Goal: Task Accomplishment & Management: Manage account settings

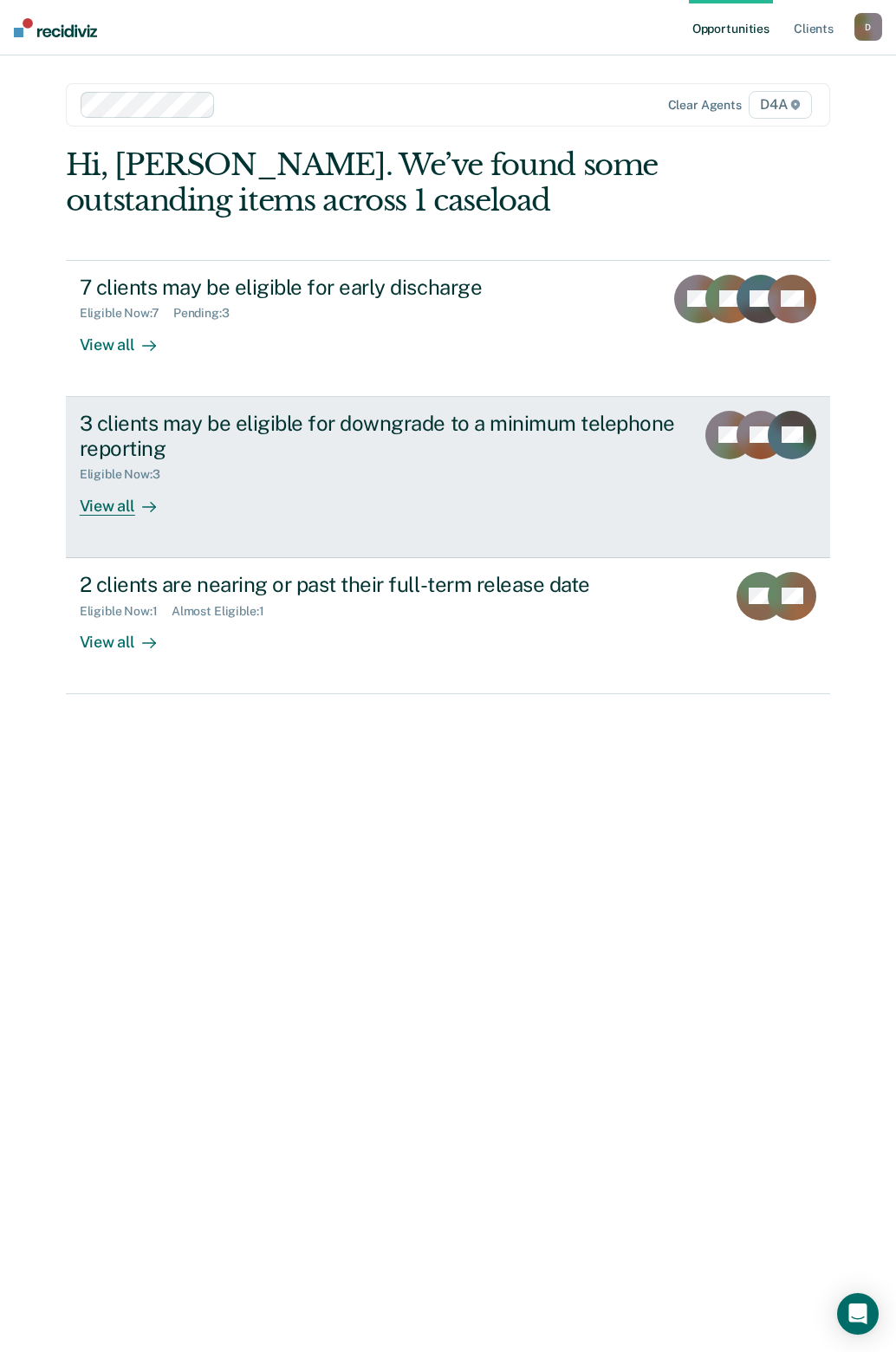
click at [106, 510] on div "View all" at bounding box center [129, 498] width 97 height 33
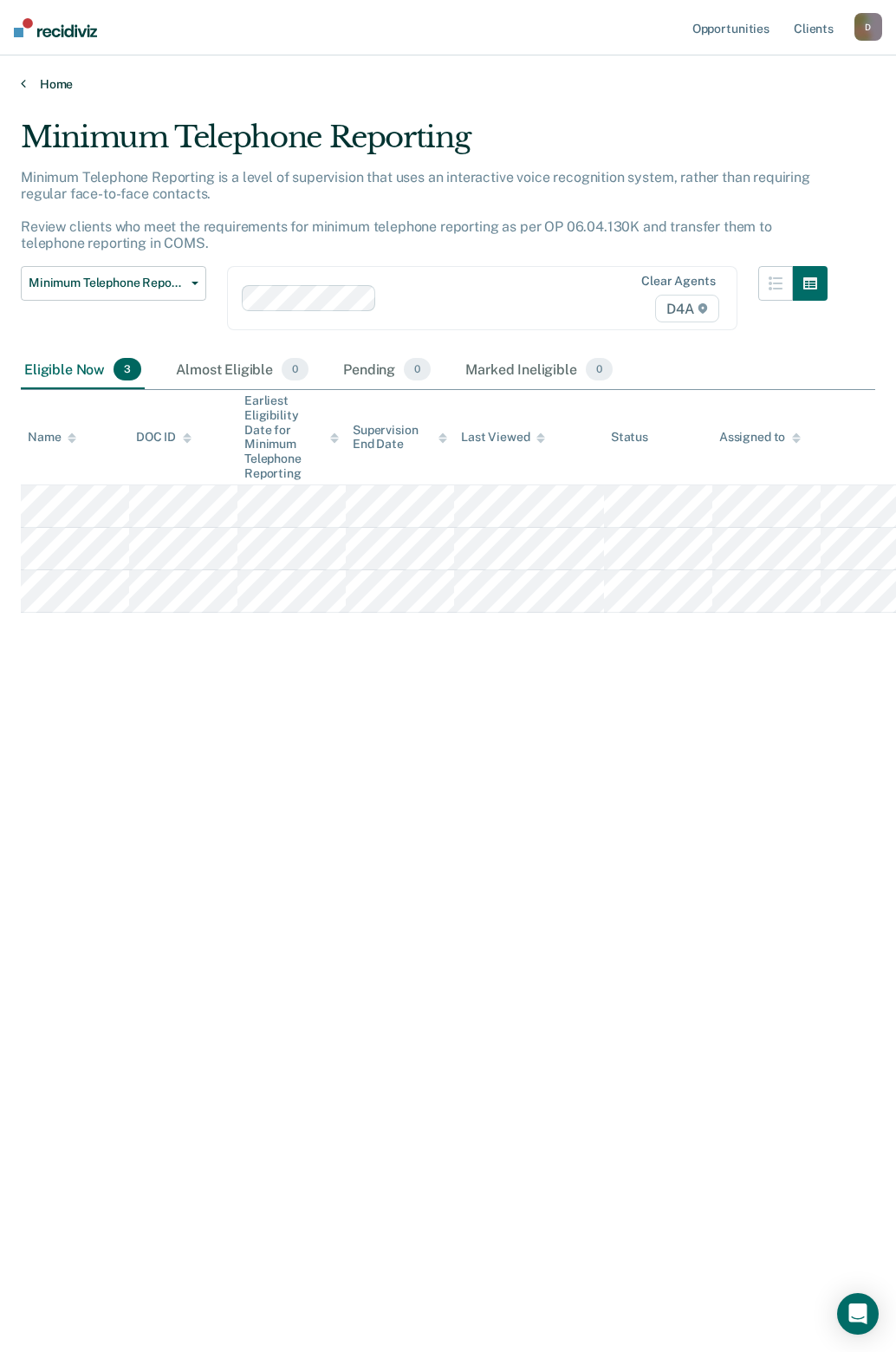
click at [51, 82] on link "Home" at bounding box center [448, 84] width 854 height 15
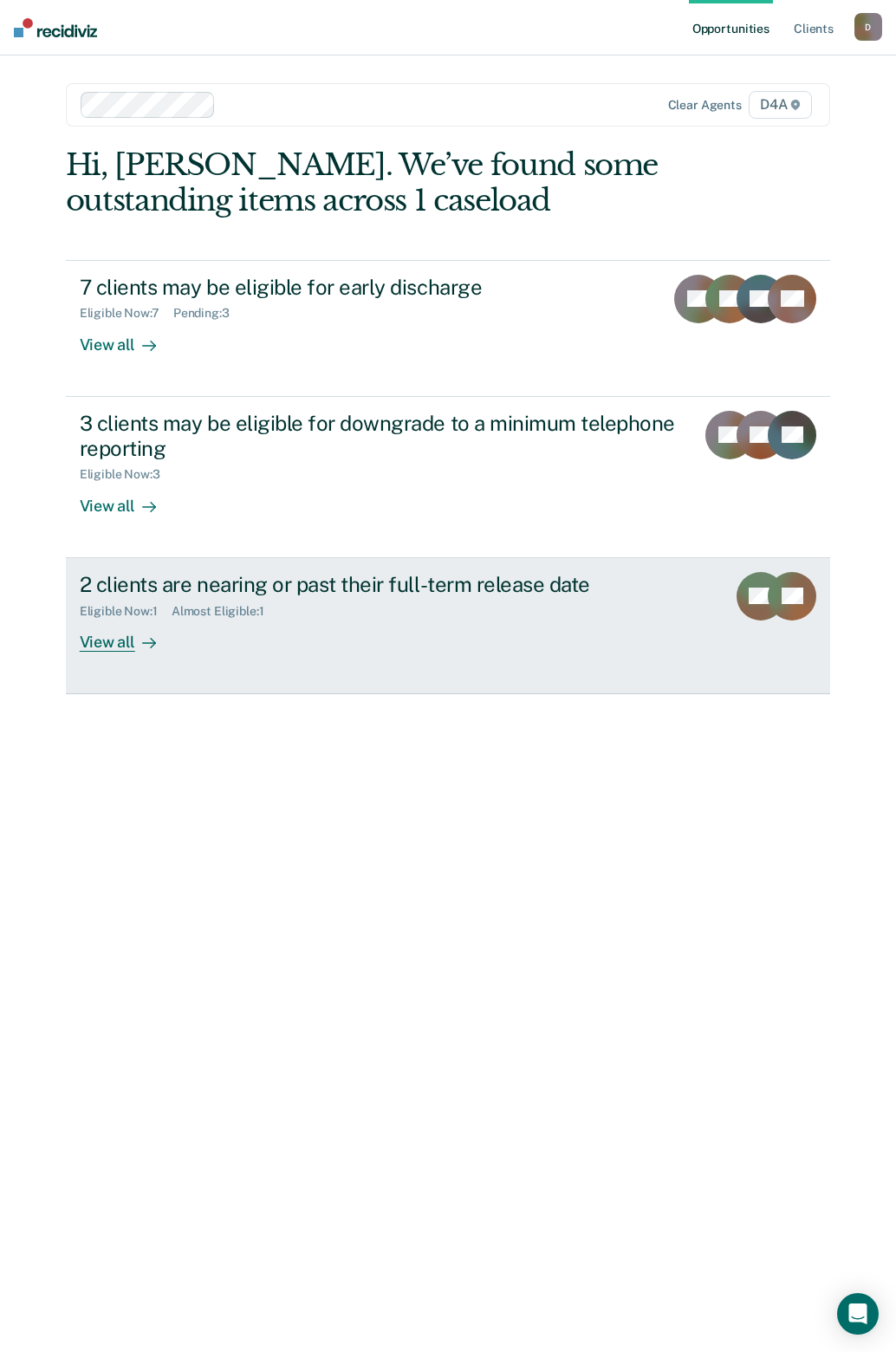
click at [128, 634] on div "View all" at bounding box center [129, 634] width 97 height 33
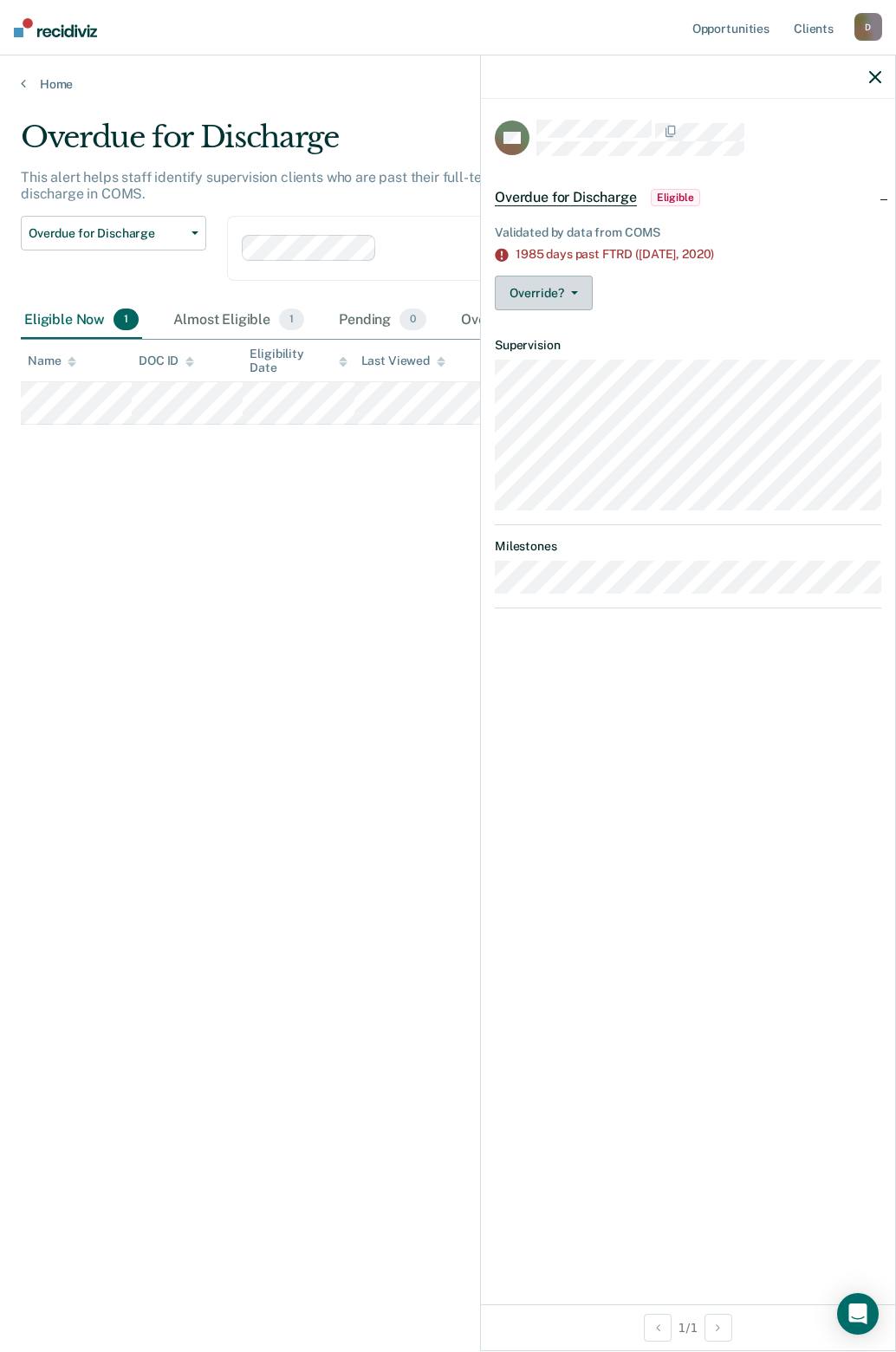
click at [554, 295] on button "Override?" at bounding box center [543, 293] width 98 height 34
click at [548, 357] on button "[PERSON_NAME]" at bounding box center [578, 361] width 167 height 28
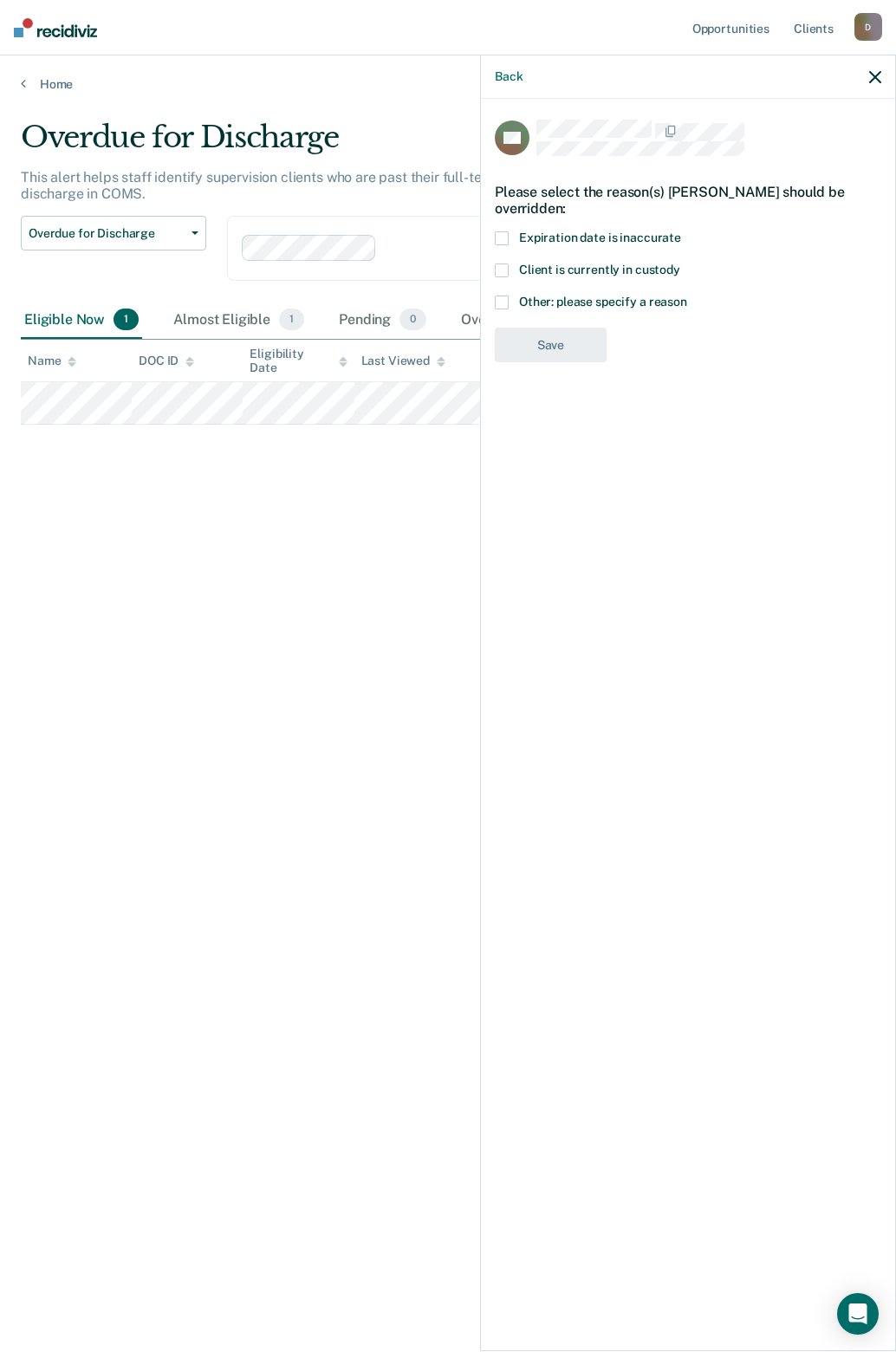
click at [500, 297] on span at bounding box center [501, 302] width 14 height 14
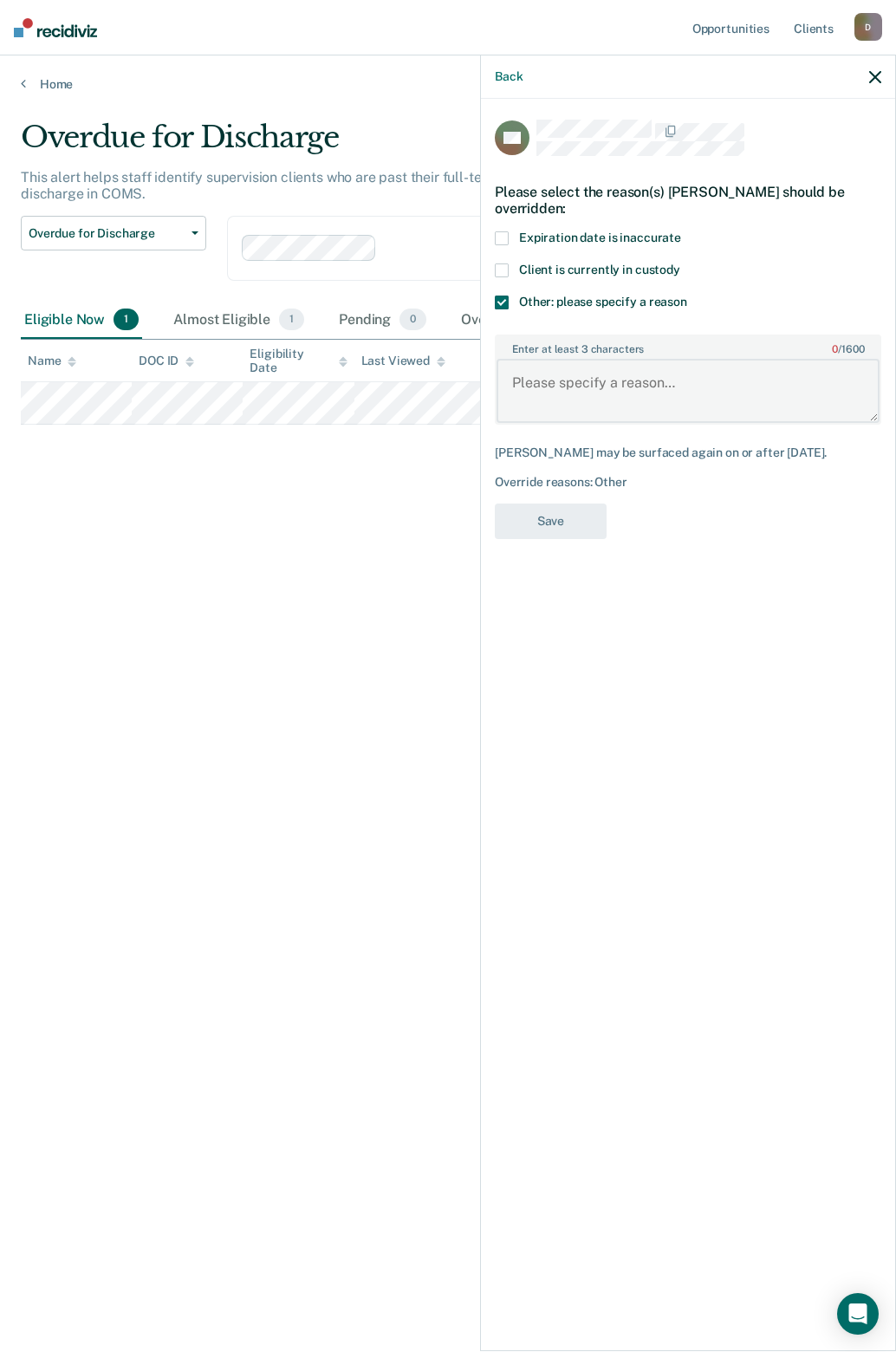
click at [553, 401] on textarea "Enter at least 3 characters 0 / 1600" at bounding box center [688, 390] width 383 height 64
type textarea "ICOTS case unable to recommend early discharge due to SO policy"
click at [546, 520] on button "Save" at bounding box center [550, 521] width 112 height 35
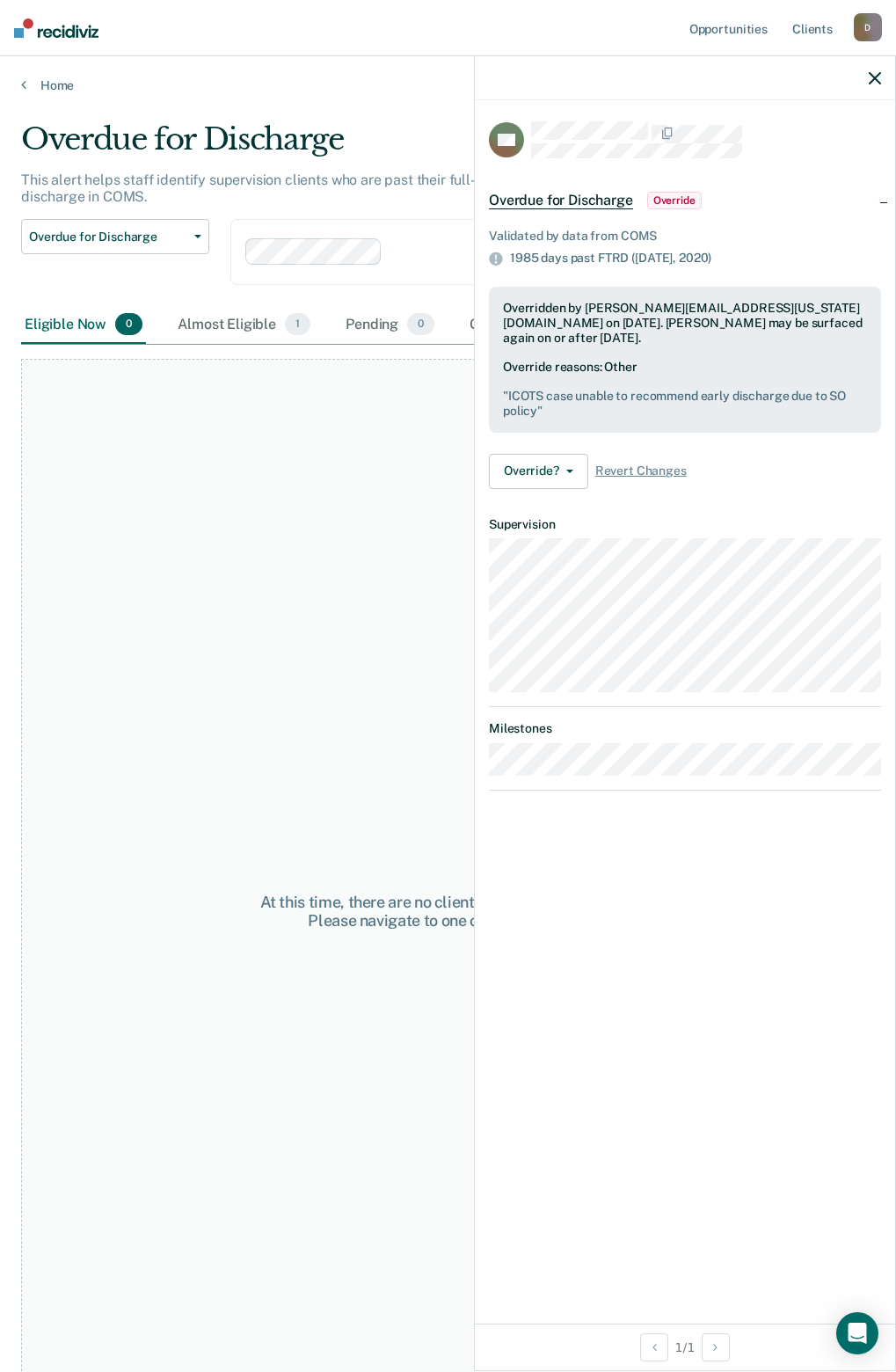
click at [874, 83] on icon "button" at bounding box center [875, 78] width 13 height 13
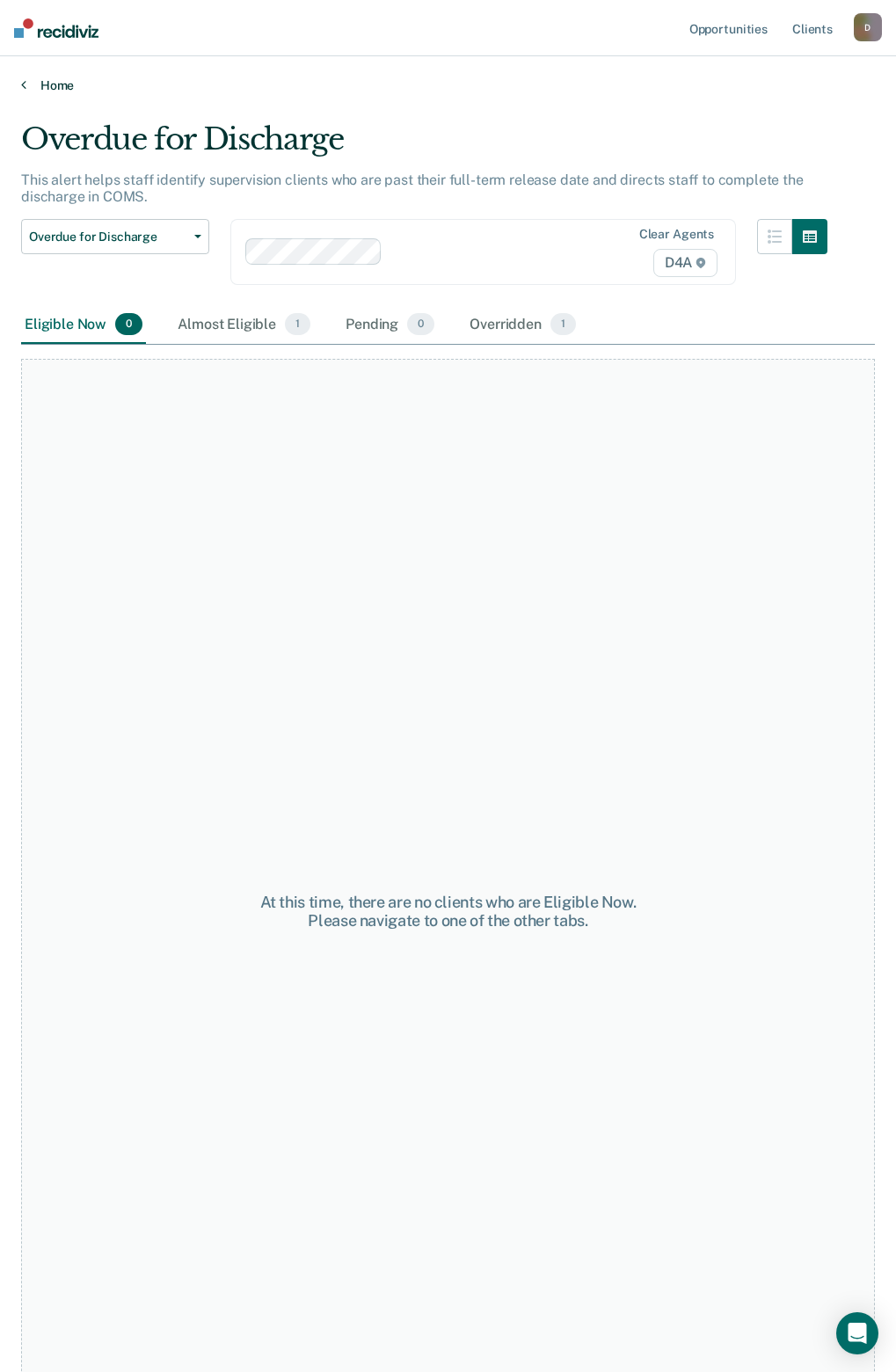
click at [44, 84] on link "Home" at bounding box center [448, 85] width 853 height 15
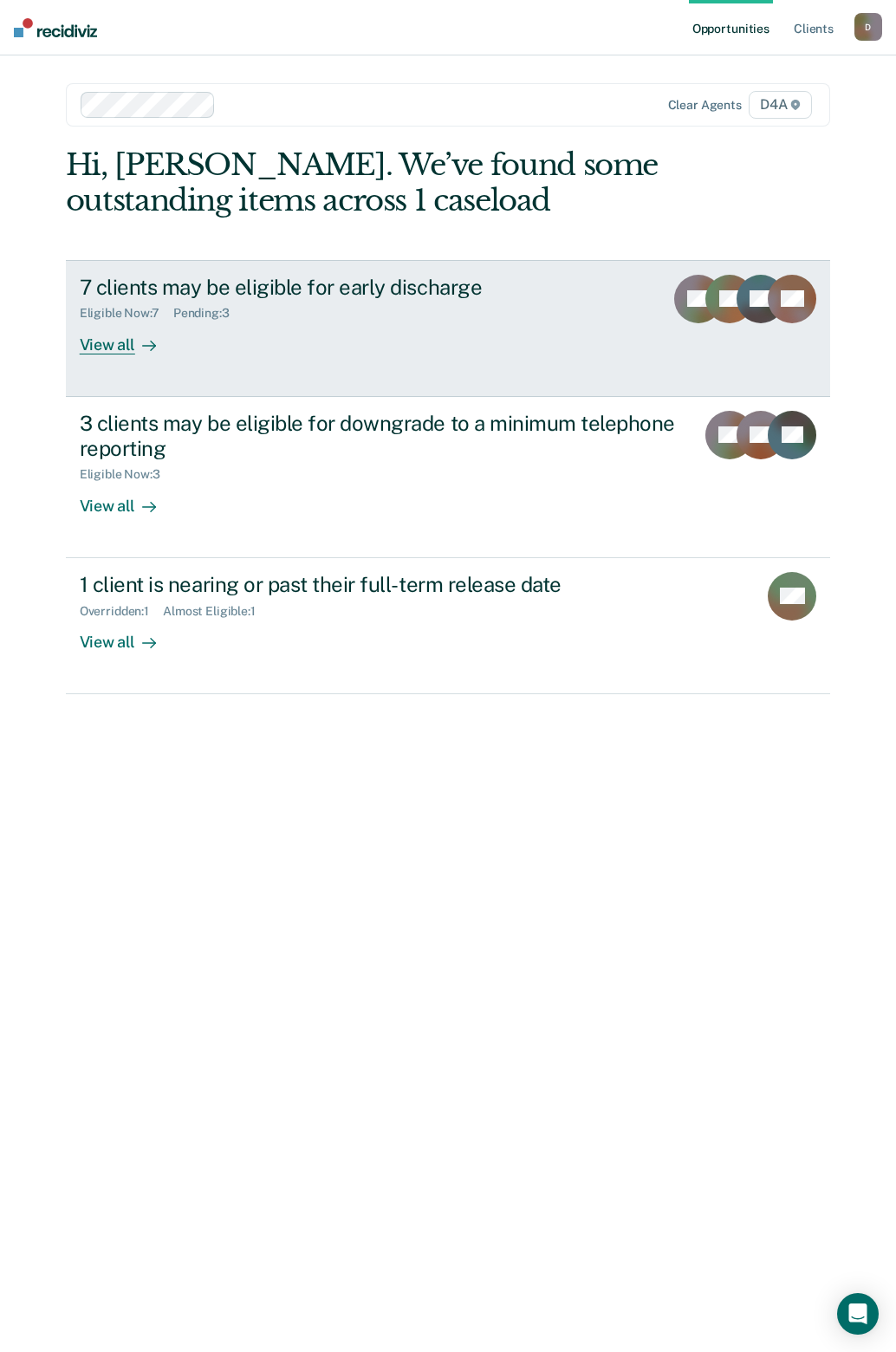
click at [119, 351] on div "View all" at bounding box center [129, 337] width 97 height 33
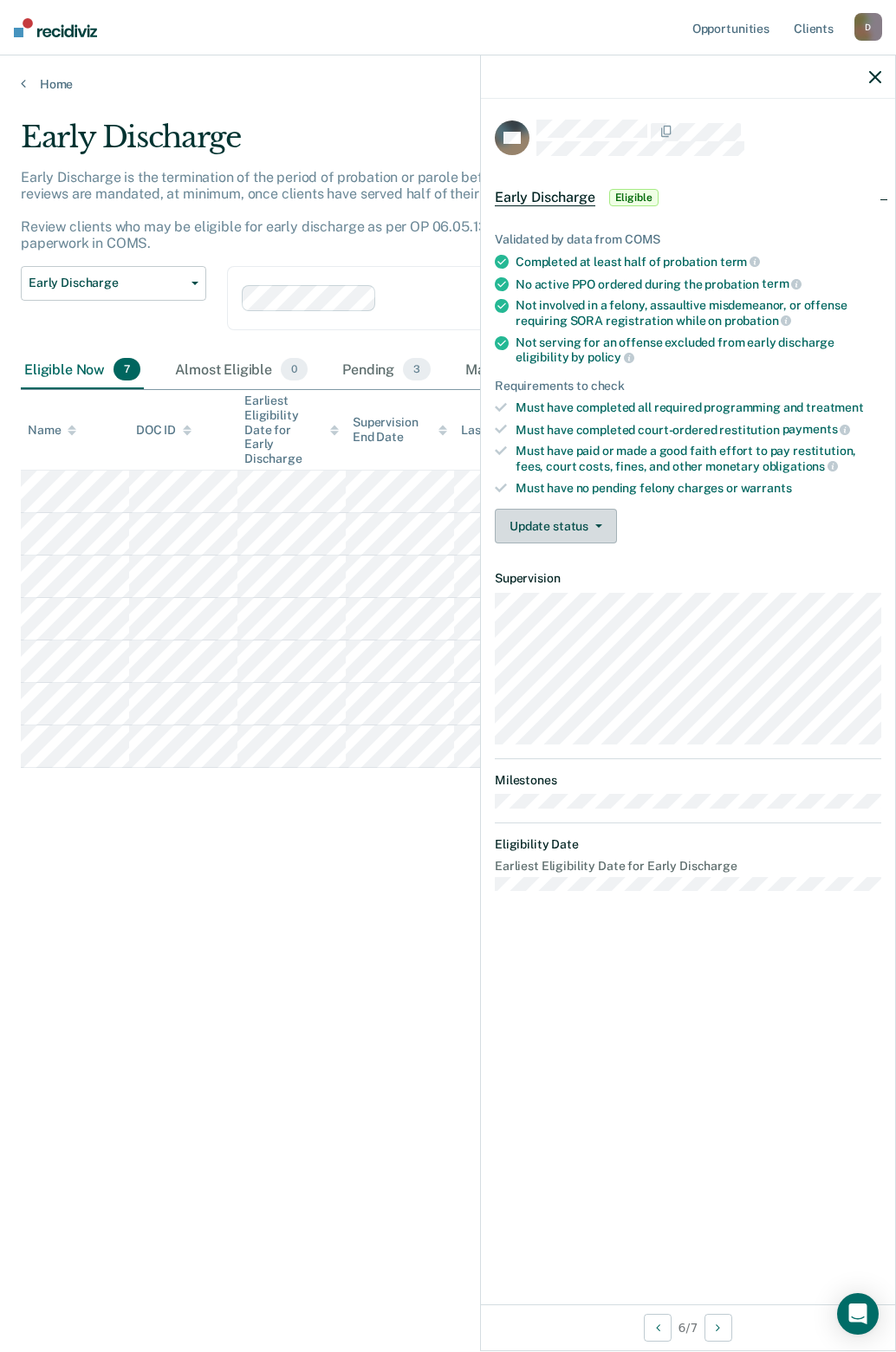
click at [565, 520] on button "Update status" at bounding box center [556, 525] width 122 height 34
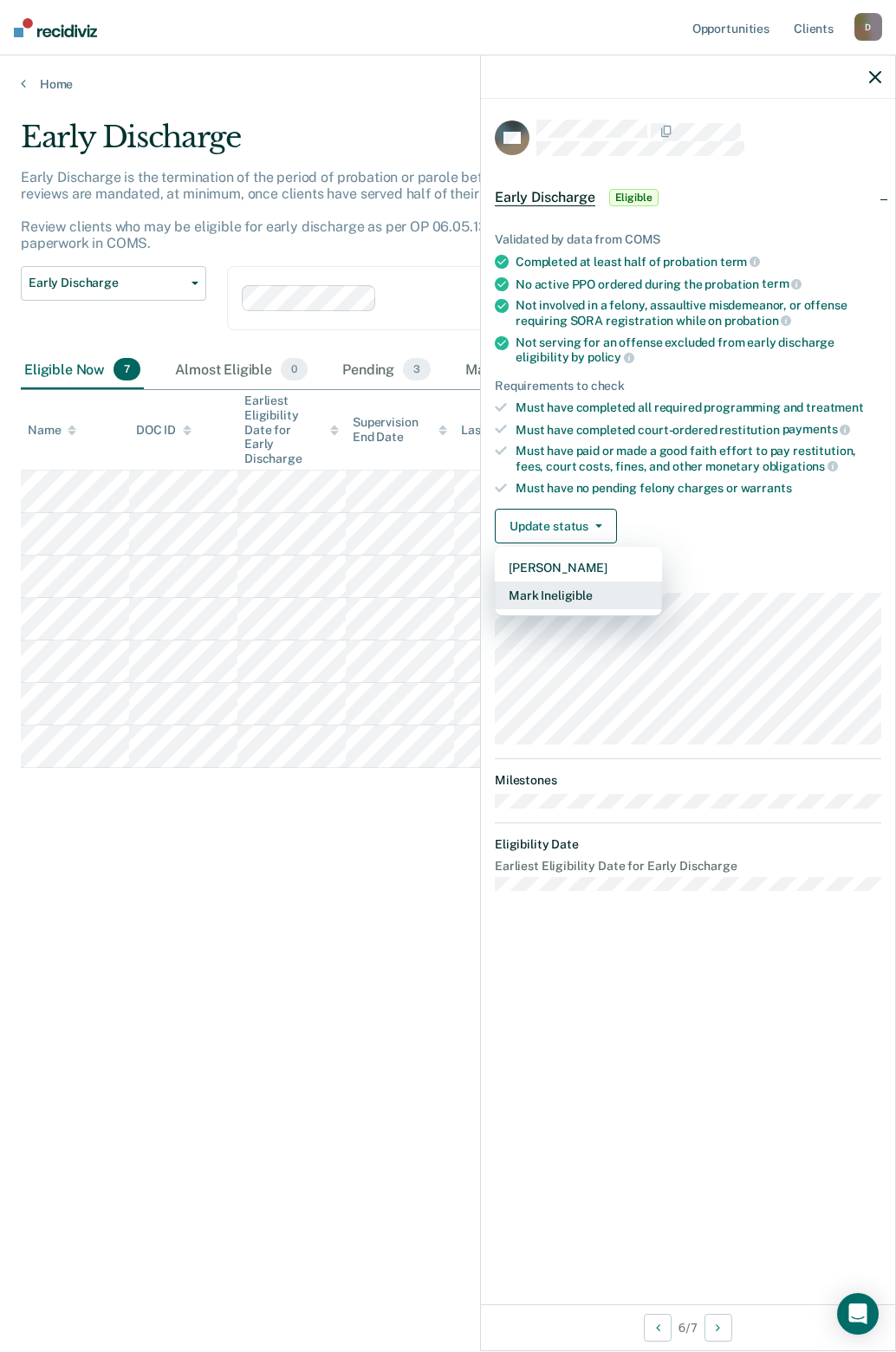
click at [561, 592] on button "Mark Ineligible" at bounding box center [578, 595] width 167 height 28
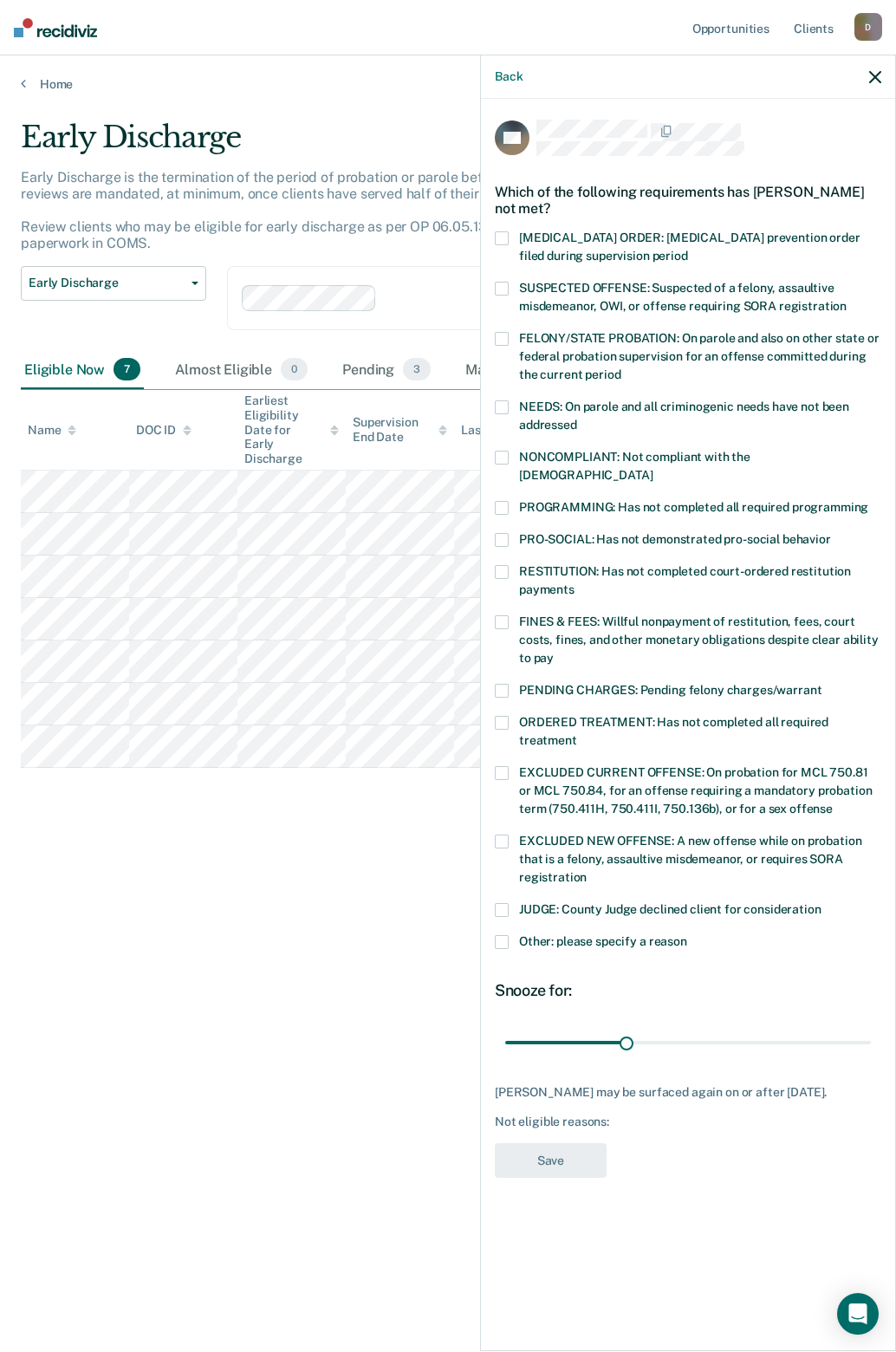
click at [498, 903] on span at bounding box center [501, 910] width 14 height 14
click at [553, 1163] on button "Save" at bounding box center [550, 1160] width 112 height 35
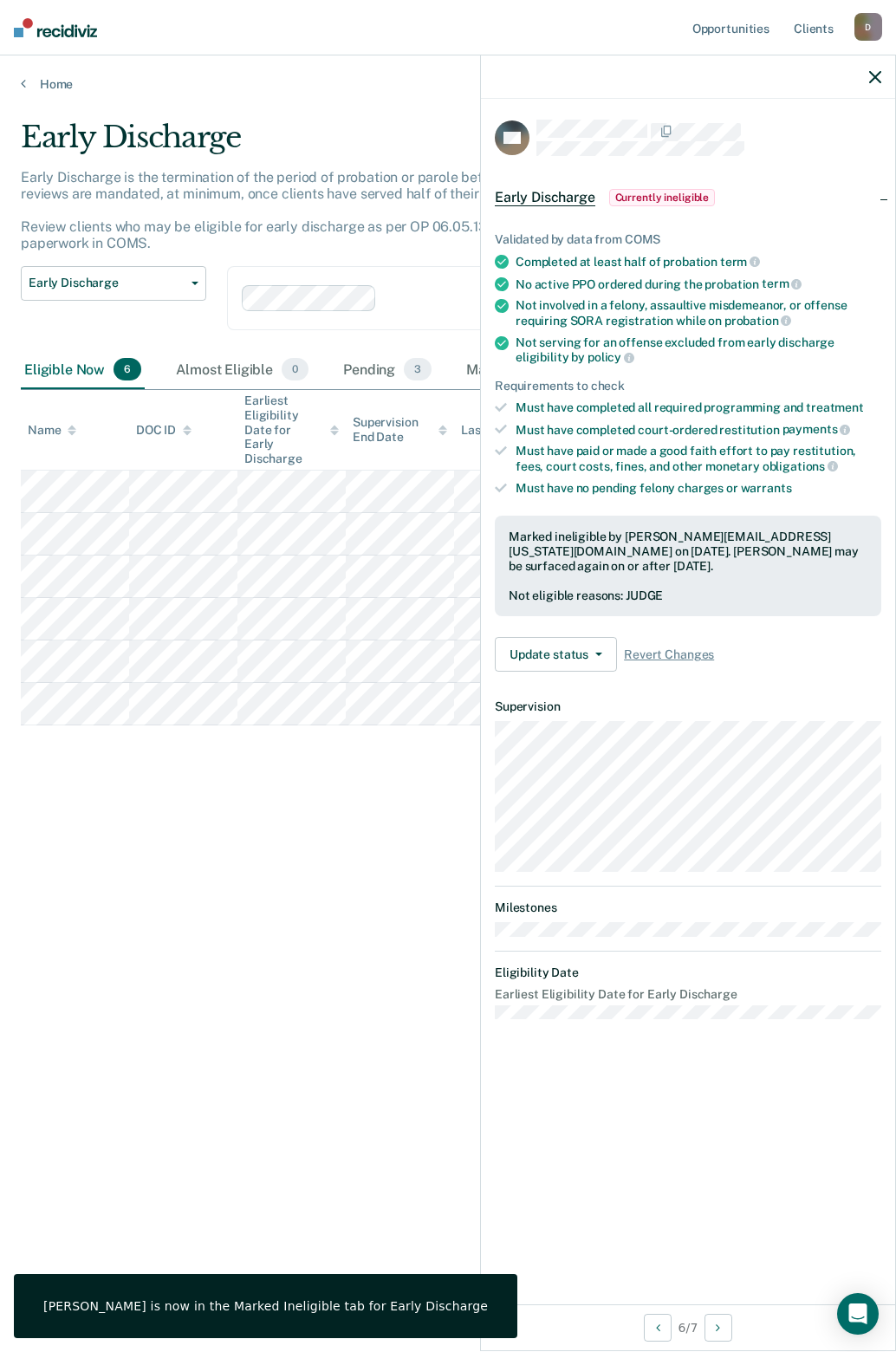
click at [878, 75] on icon "button" at bounding box center [874, 77] width 12 height 12
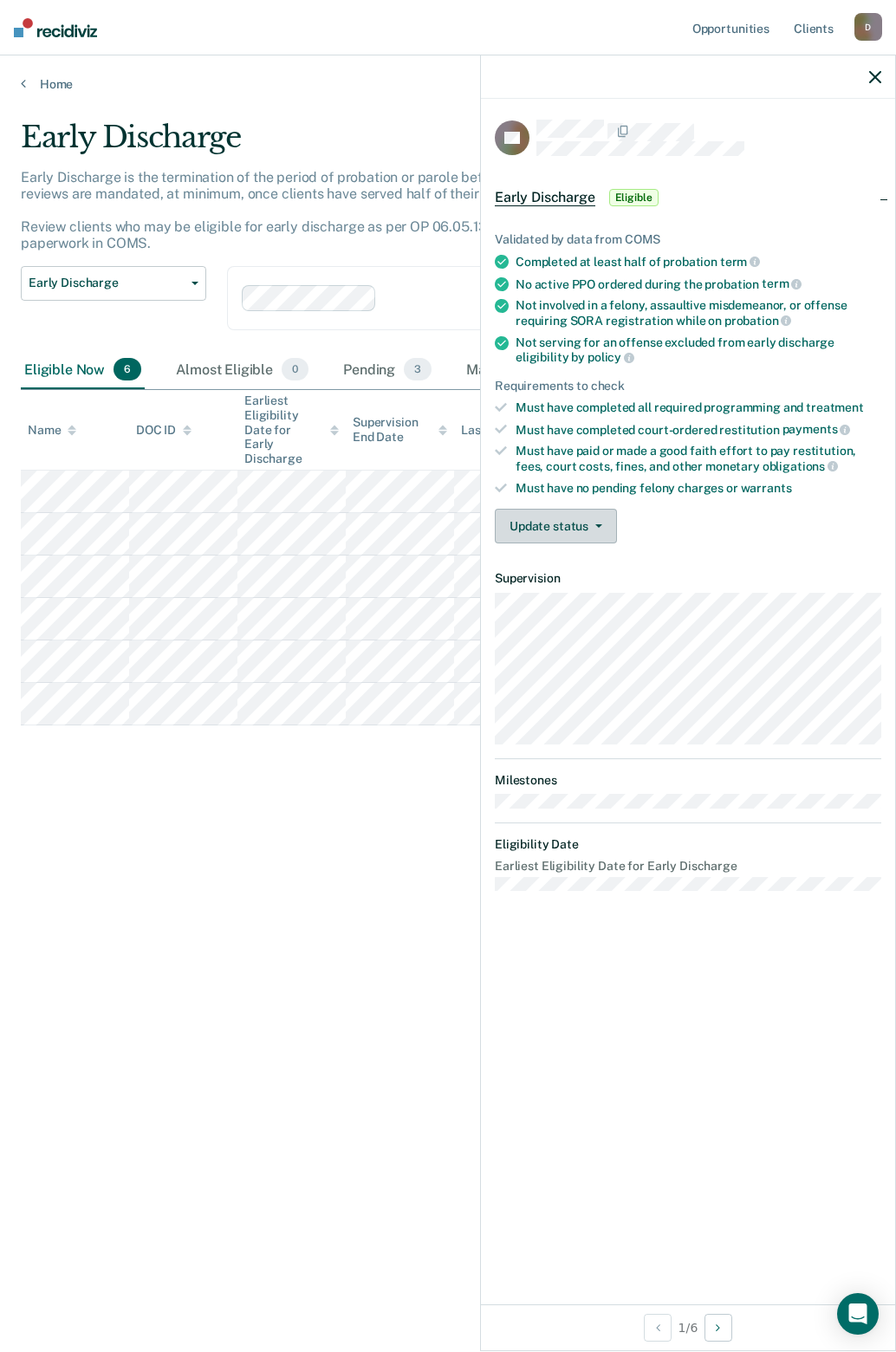
click at [572, 514] on button "Update status" at bounding box center [556, 525] width 122 height 34
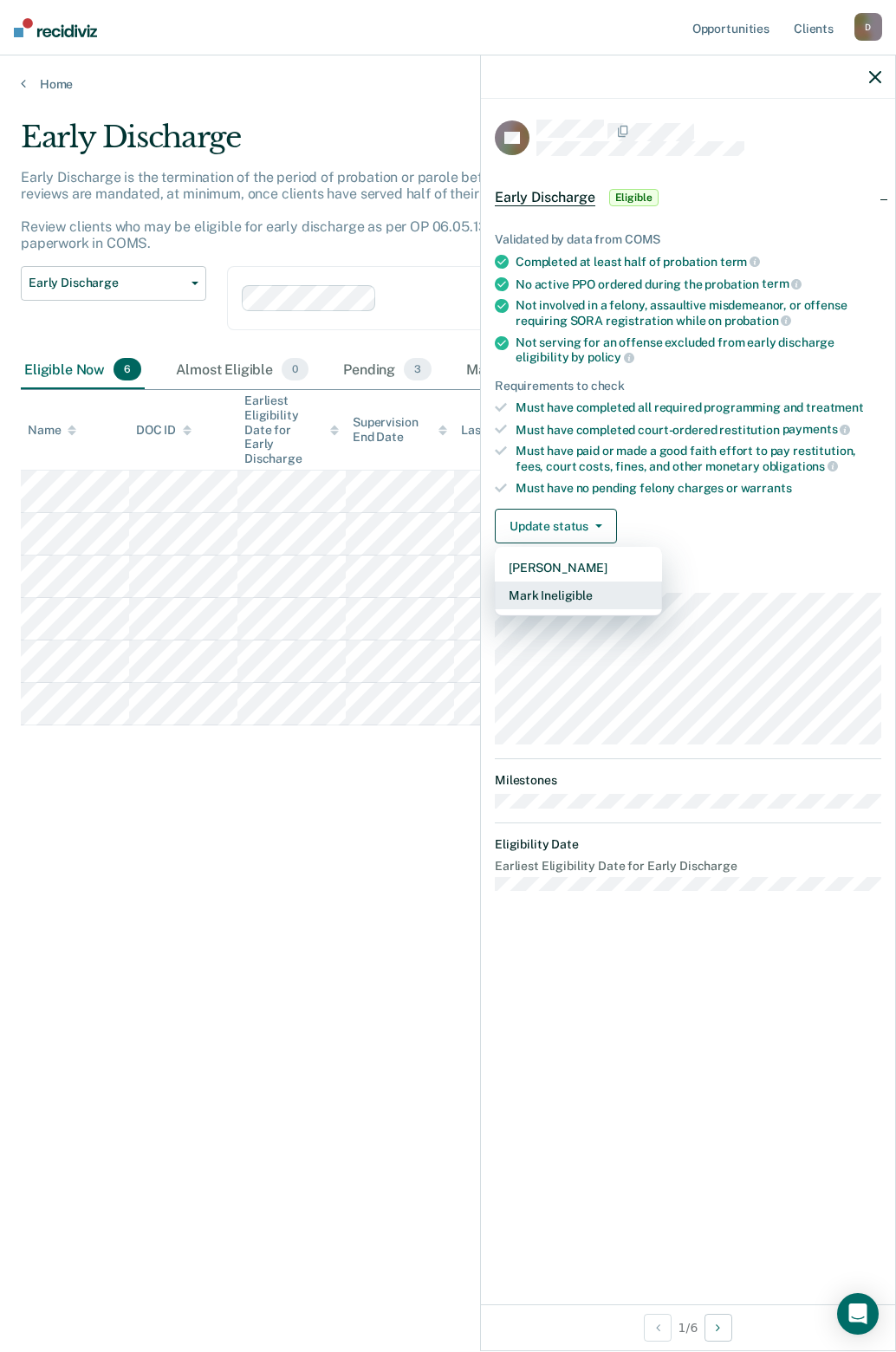
click at [569, 592] on button "Mark Ineligible" at bounding box center [578, 595] width 167 height 28
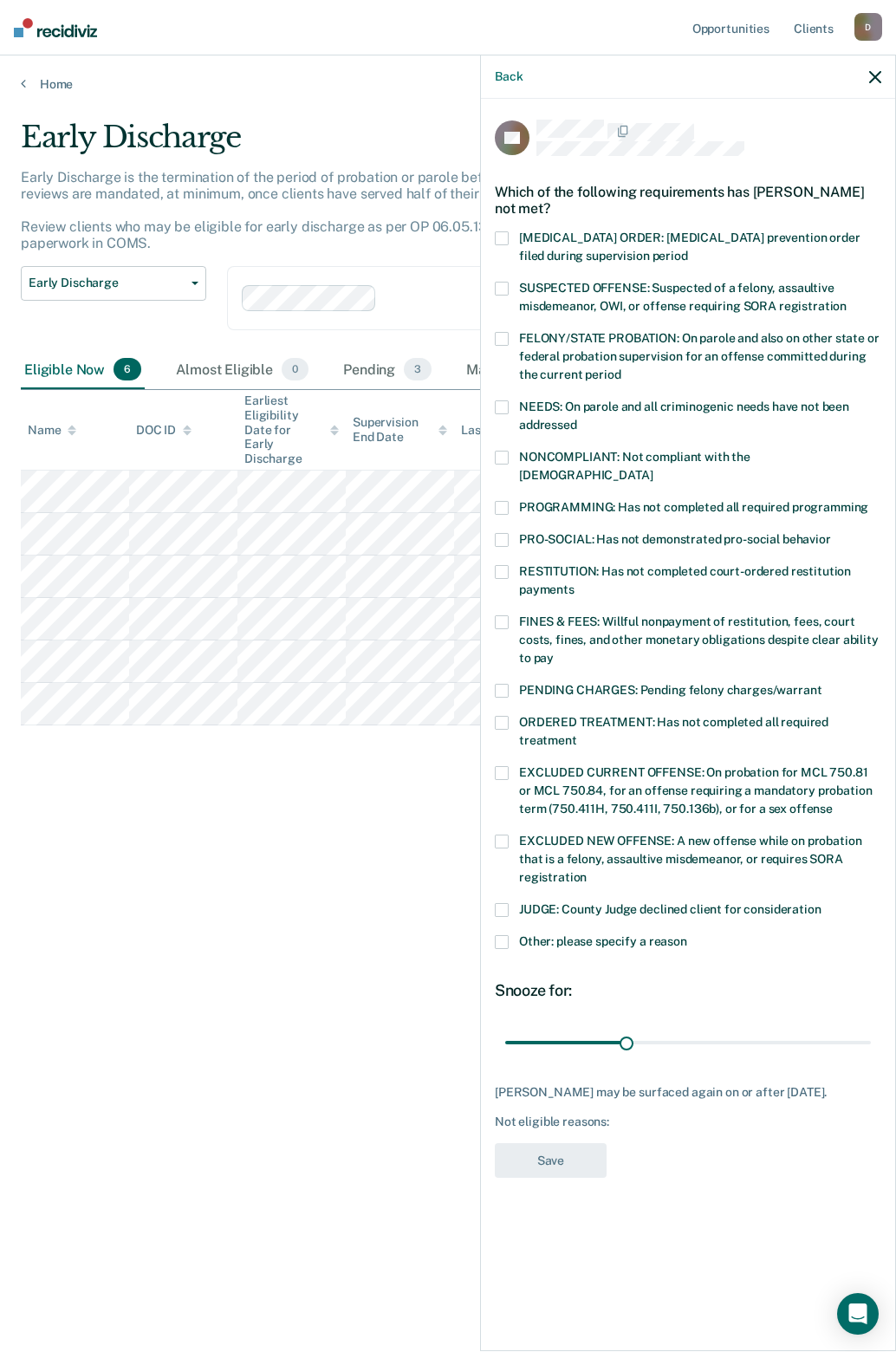
click at [490, 869] on div "CK Which of the following requirements has [PERSON_NAME] not met? [MEDICAL_DATA…" at bounding box center [687, 724] width 414 height 1249
click at [499, 903] on span at bounding box center [501, 910] width 14 height 14
click at [531, 1143] on button "Save" at bounding box center [550, 1160] width 112 height 35
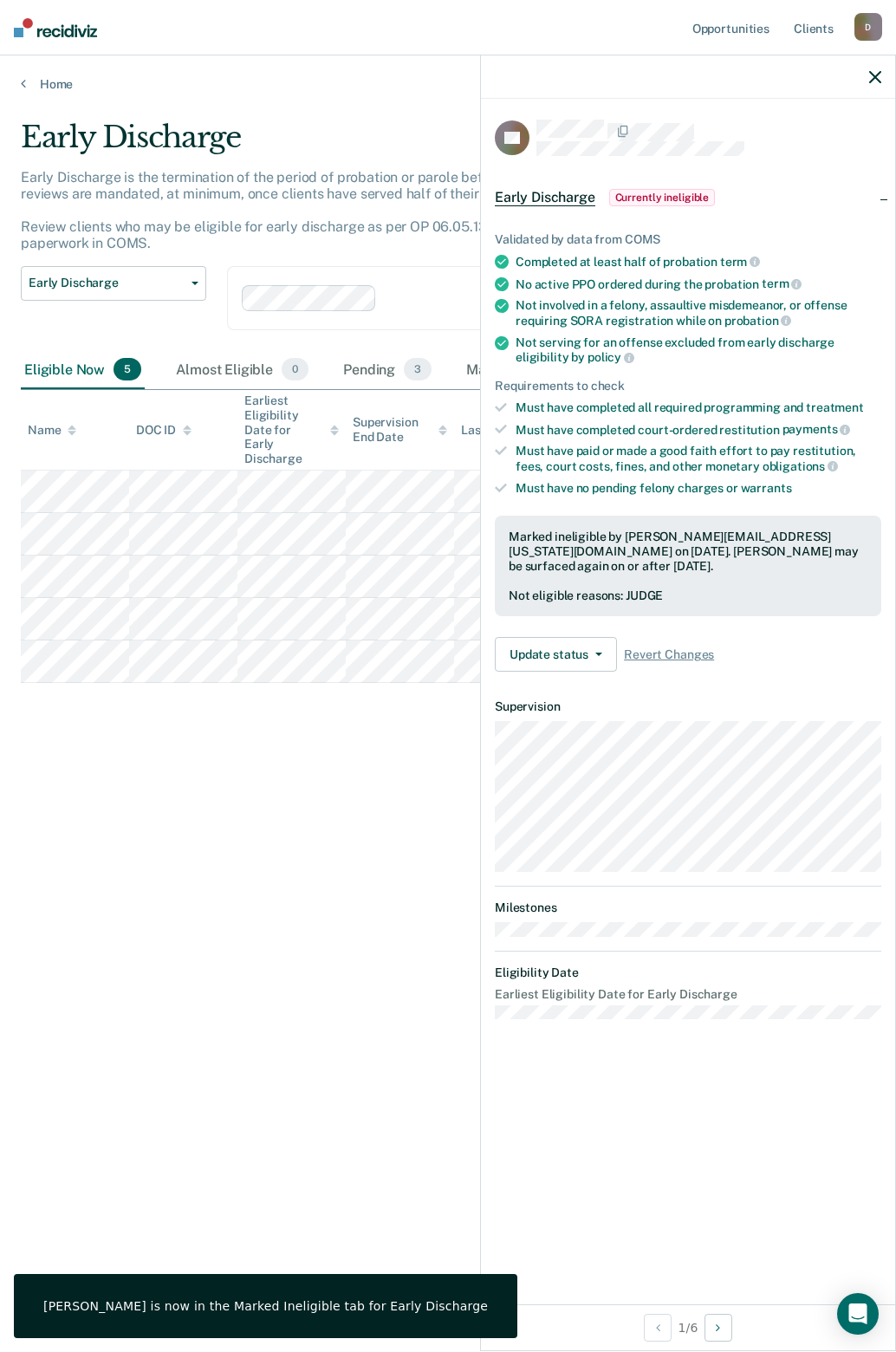
click at [874, 76] on icon "button" at bounding box center [874, 77] width 12 height 12
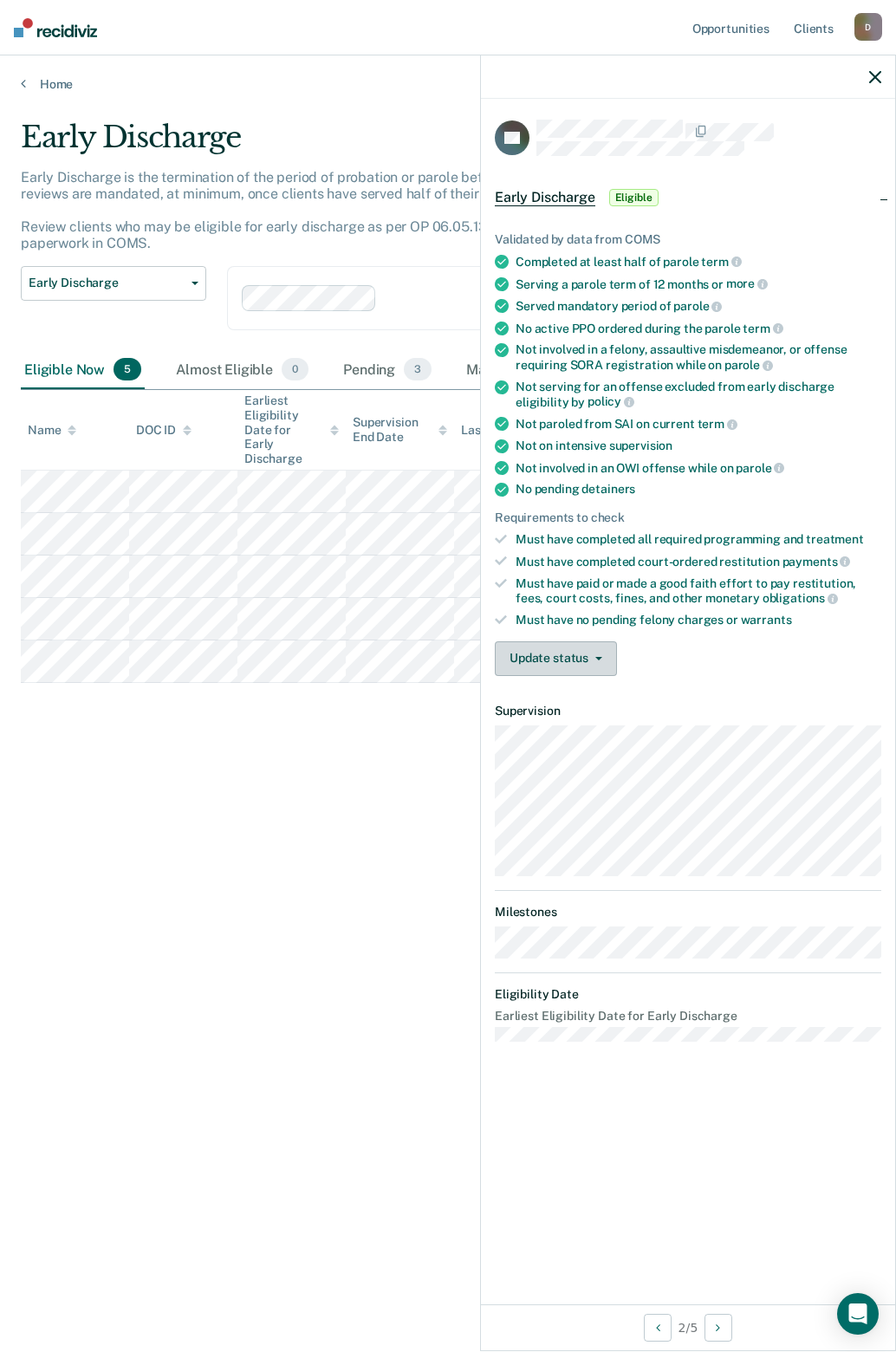
click at [525, 655] on button "Update status" at bounding box center [556, 658] width 122 height 34
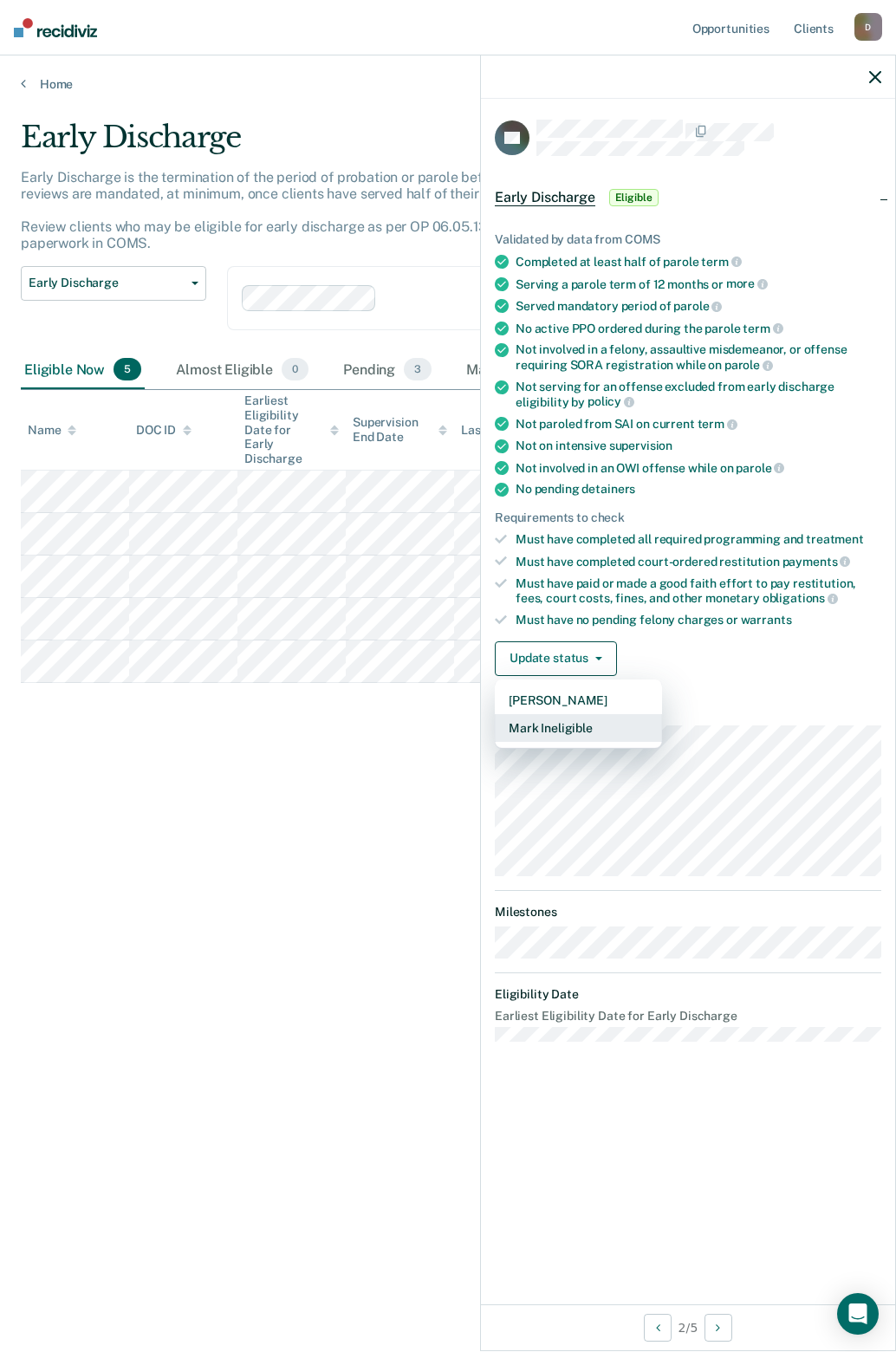
click at [529, 736] on button "Mark Ineligible" at bounding box center [578, 727] width 167 height 28
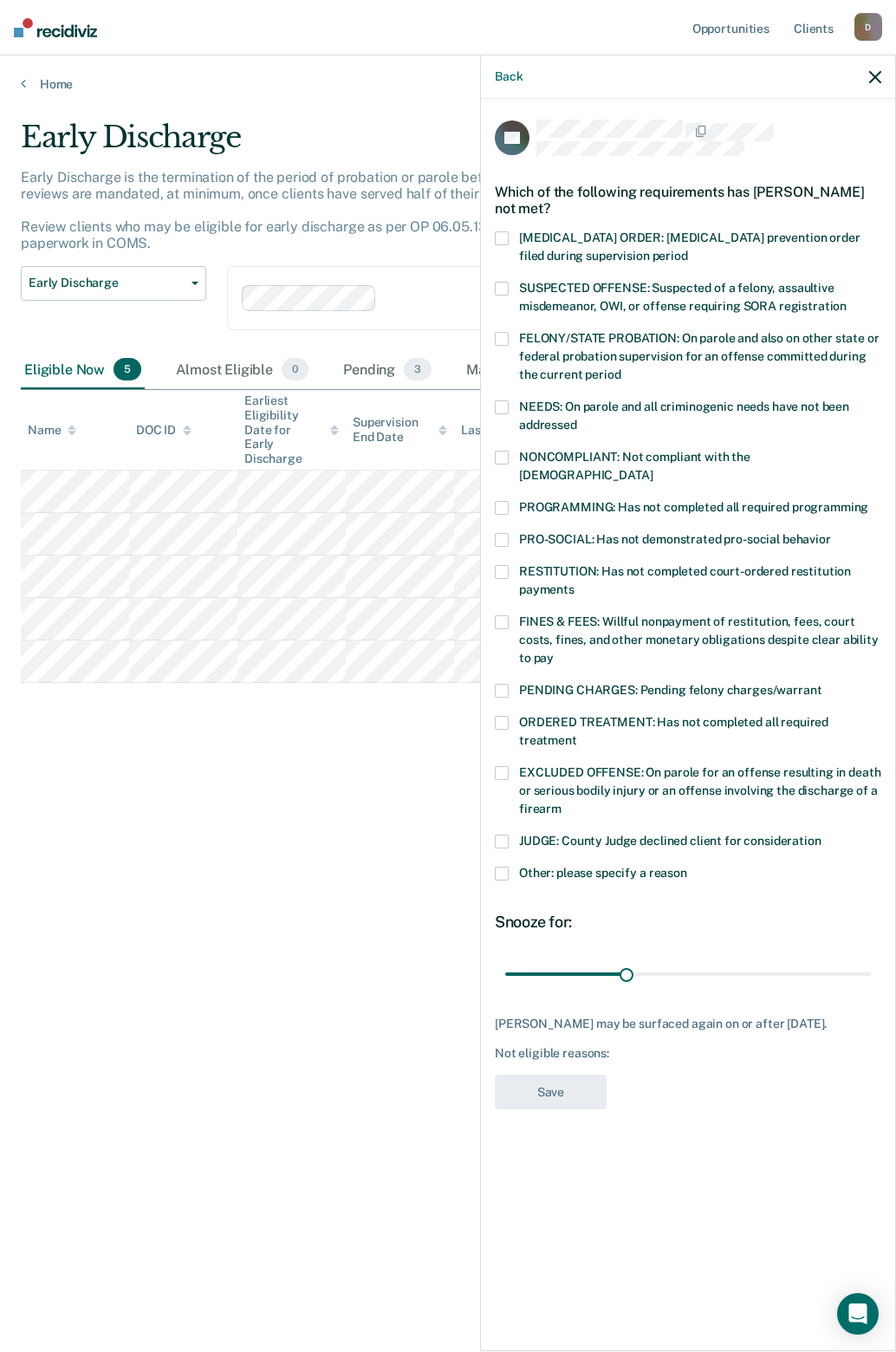
click at [491, 602] on div "TH Which of the following requirements has [PERSON_NAME] not met? [MEDICAL_DATA…" at bounding box center [687, 724] width 414 height 1249
click at [499, 615] on span at bounding box center [501, 622] width 14 height 14
click at [539, 1088] on button "Save" at bounding box center [550, 1092] width 112 height 35
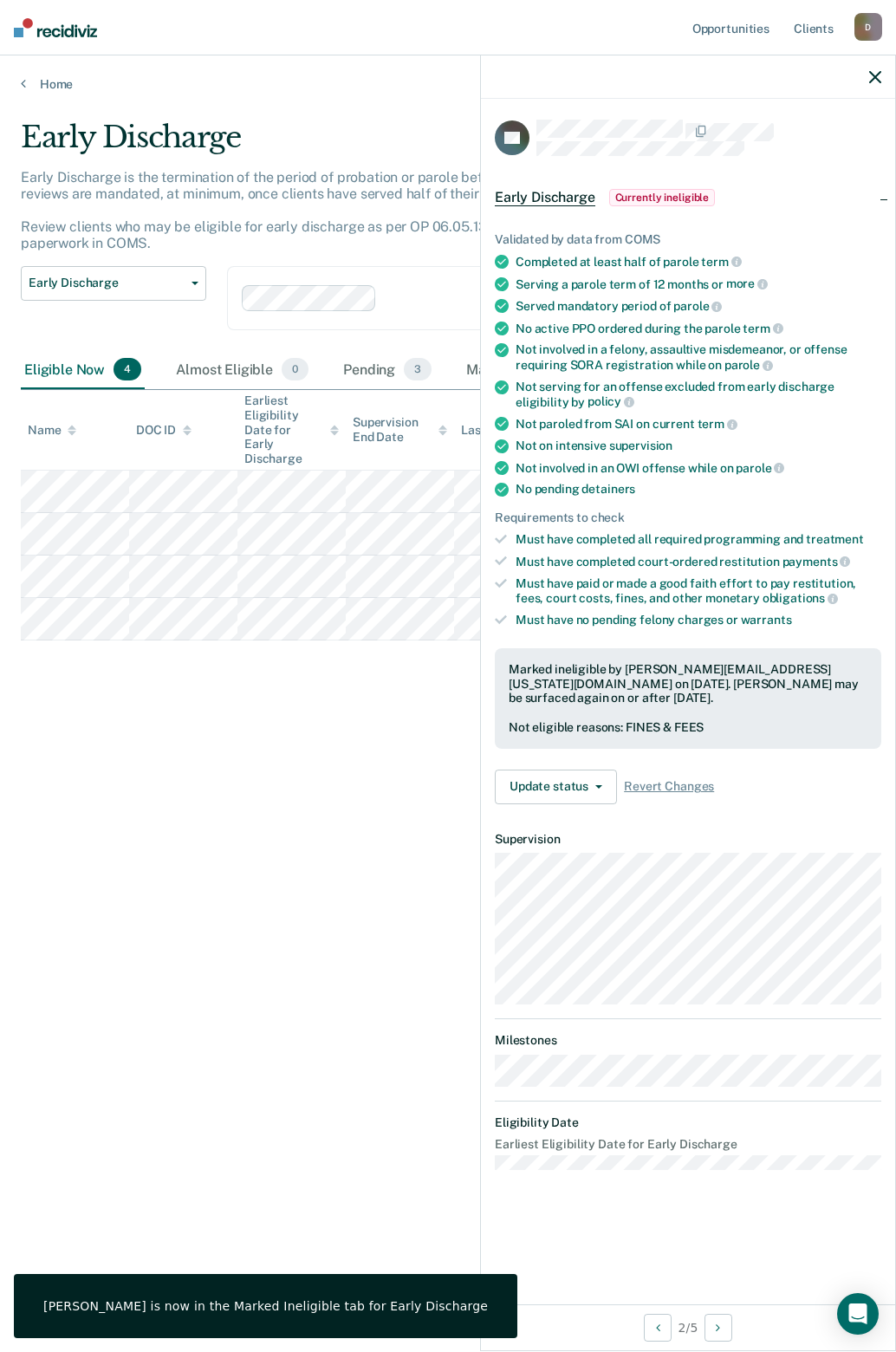
click at [878, 75] on icon "button" at bounding box center [874, 77] width 12 height 12
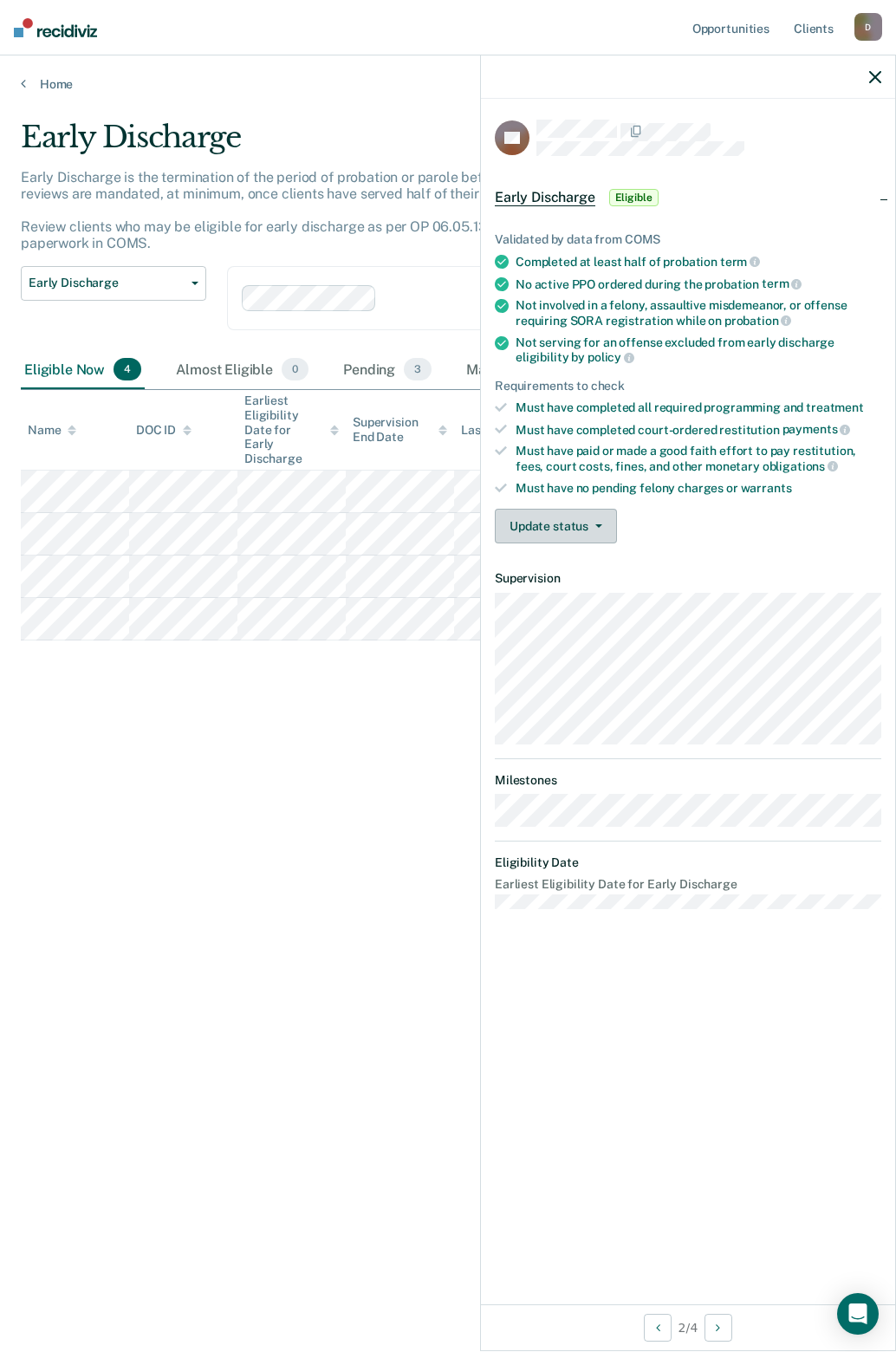
click at [564, 524] on button "Update status" at bounding box center [556, 525] width 122 height 34
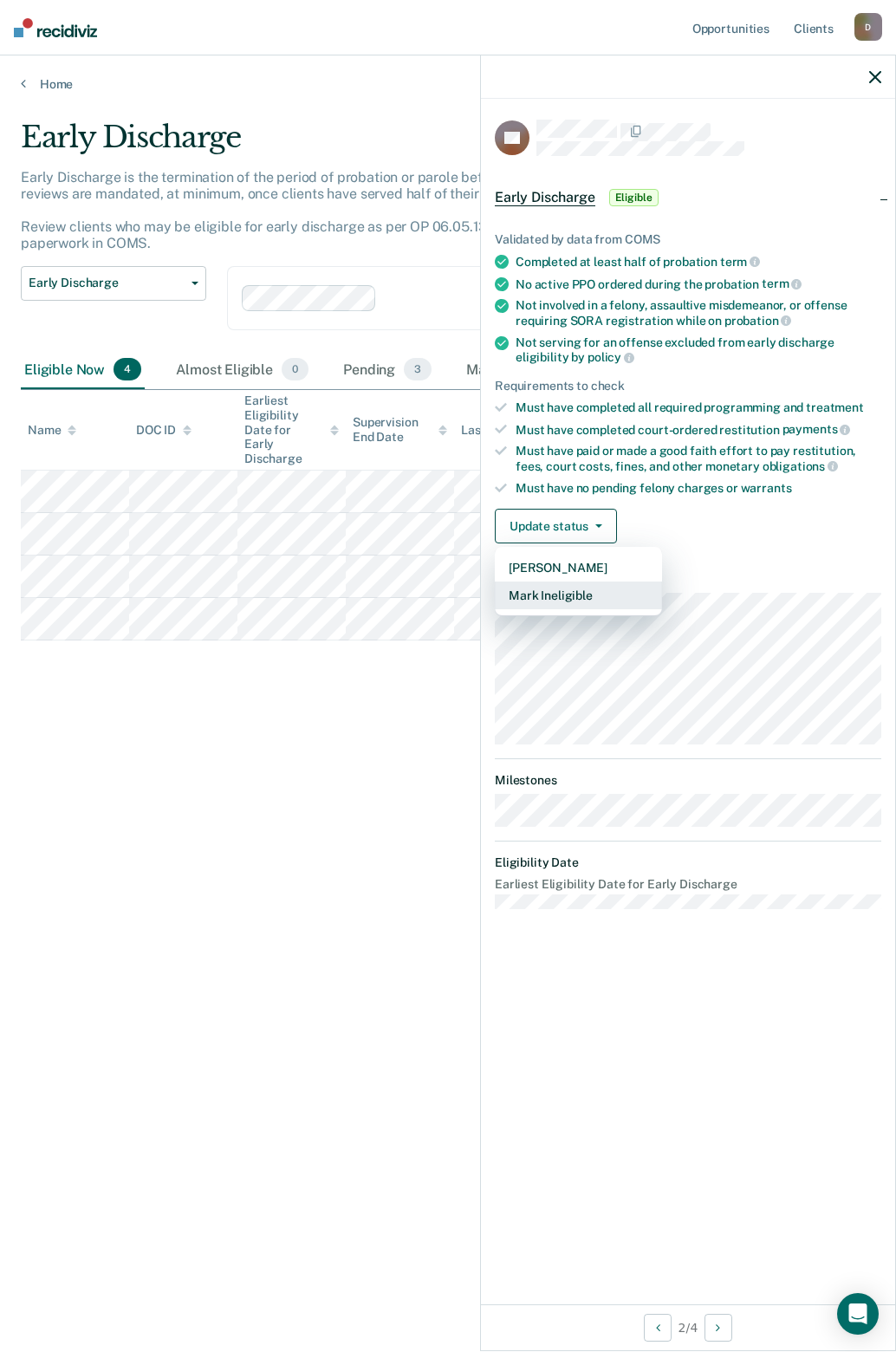
click at [557, 582] on button "Mark Ineligible" at bounding box center [578, 595] width 167 height 28
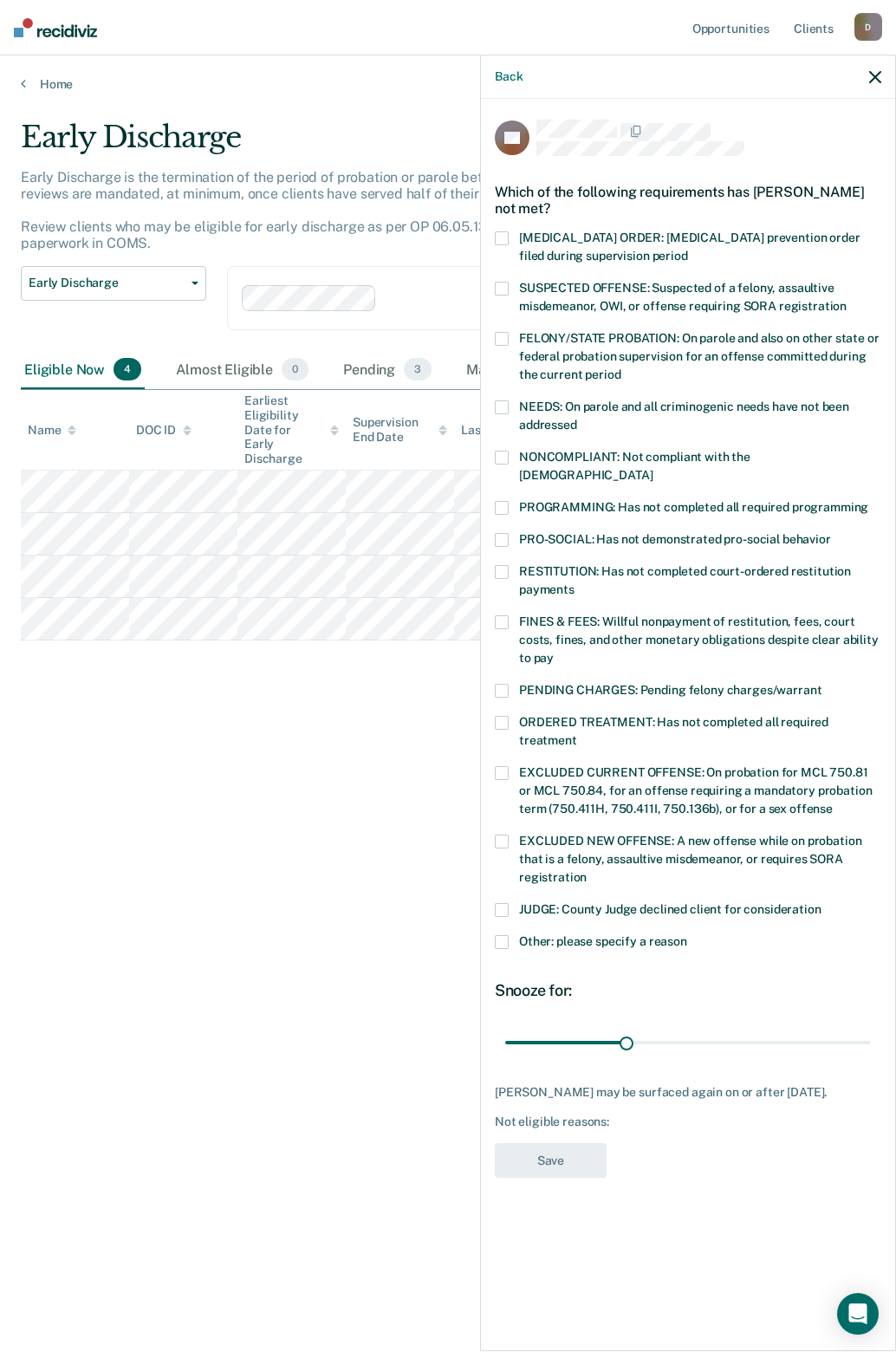
click at [512, 615] on label "FINES & FEES: Willful nonpayment of restitution, fees, court costs, fines, and …" at bounding box center [687, 642] width 386 height 54
click at [536, 1152] on button "Save" at bounding box center [550, 1160] width 112 height 35
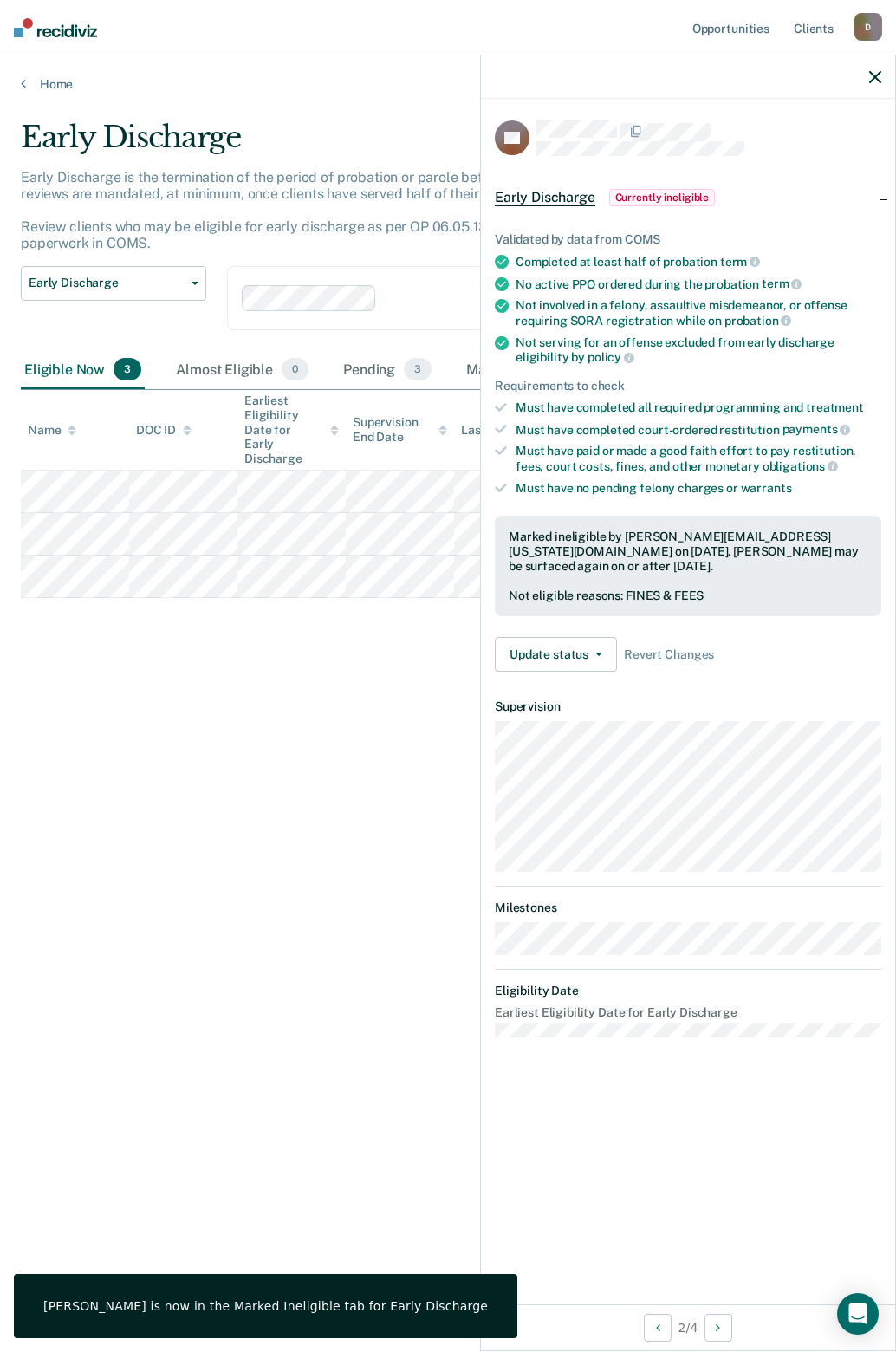
click at [872, 83] on icon "button" at bounding box center [874, 77] width 12 height 12
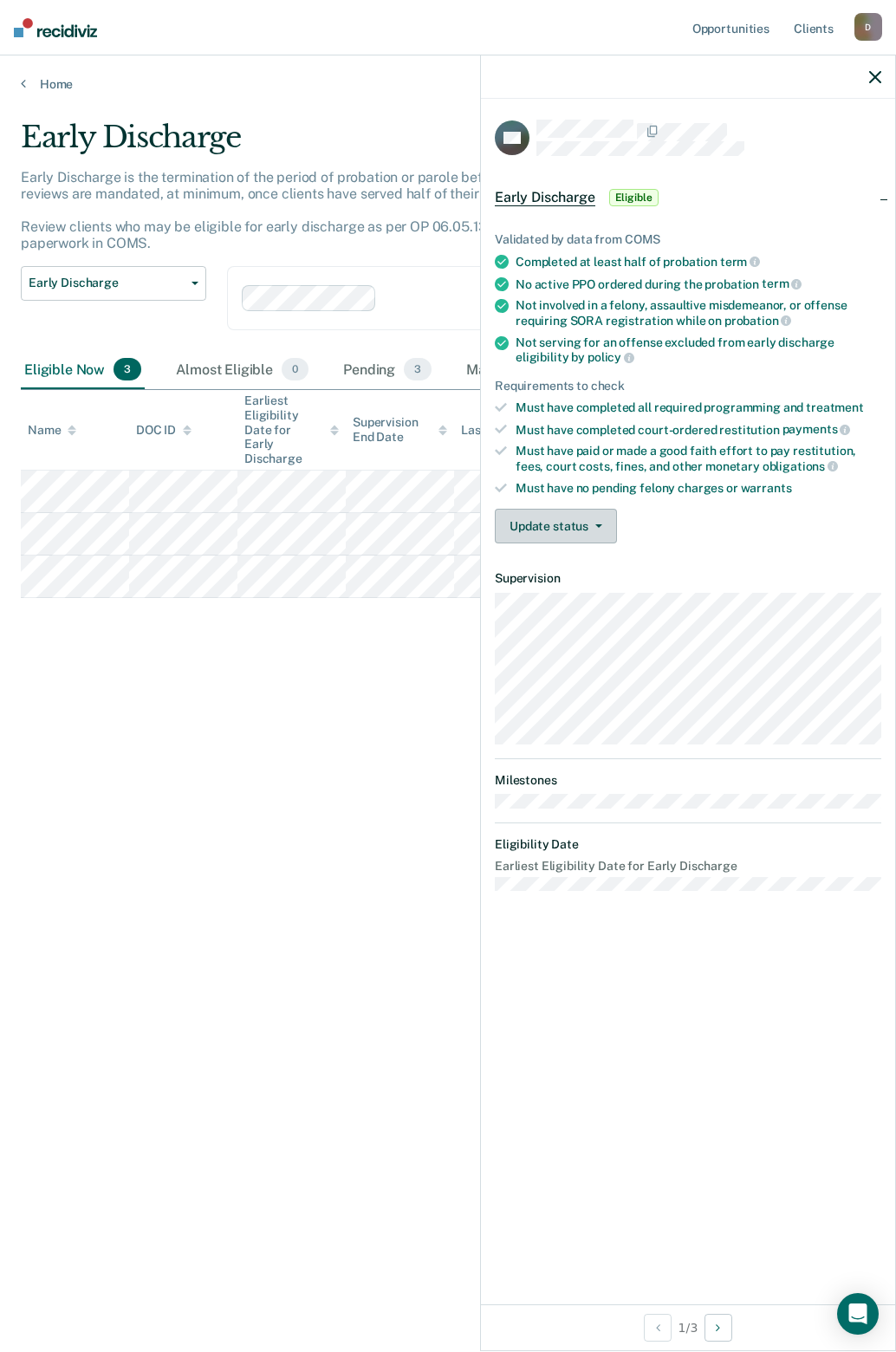
click at [534, 529] on button "Update status" at bounding box center [556, 525] width 122 height 34
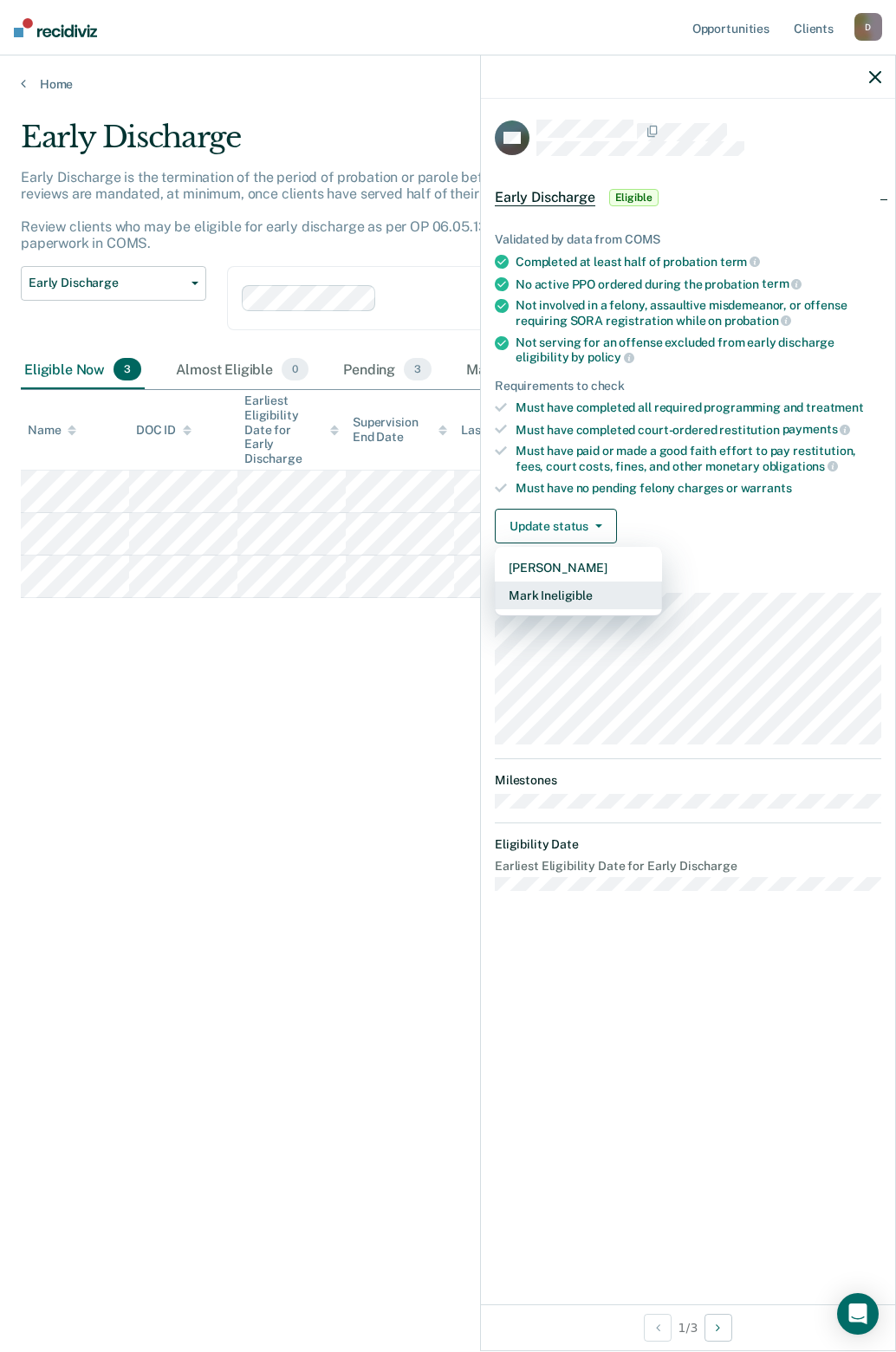
click at [543, 605] on button "Mark Ineligible" at bounding box center [578, 595] width 167 height 28
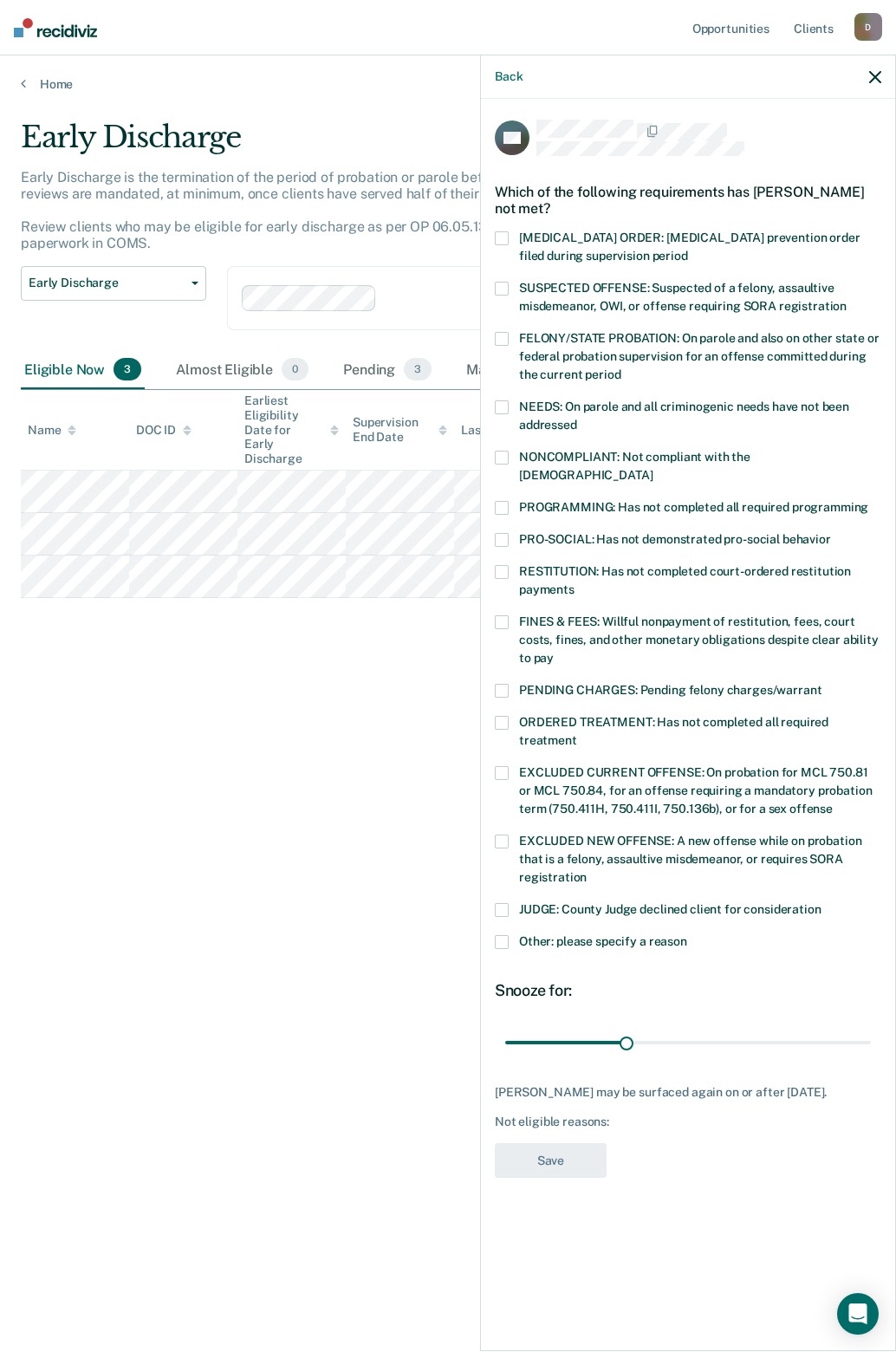
click at [496, 501] on span at bounding box center [501, 507] width 14 height 14
click at [532, 1143] on button "Save" at bounding box center [550, 1160] width 112 height 35
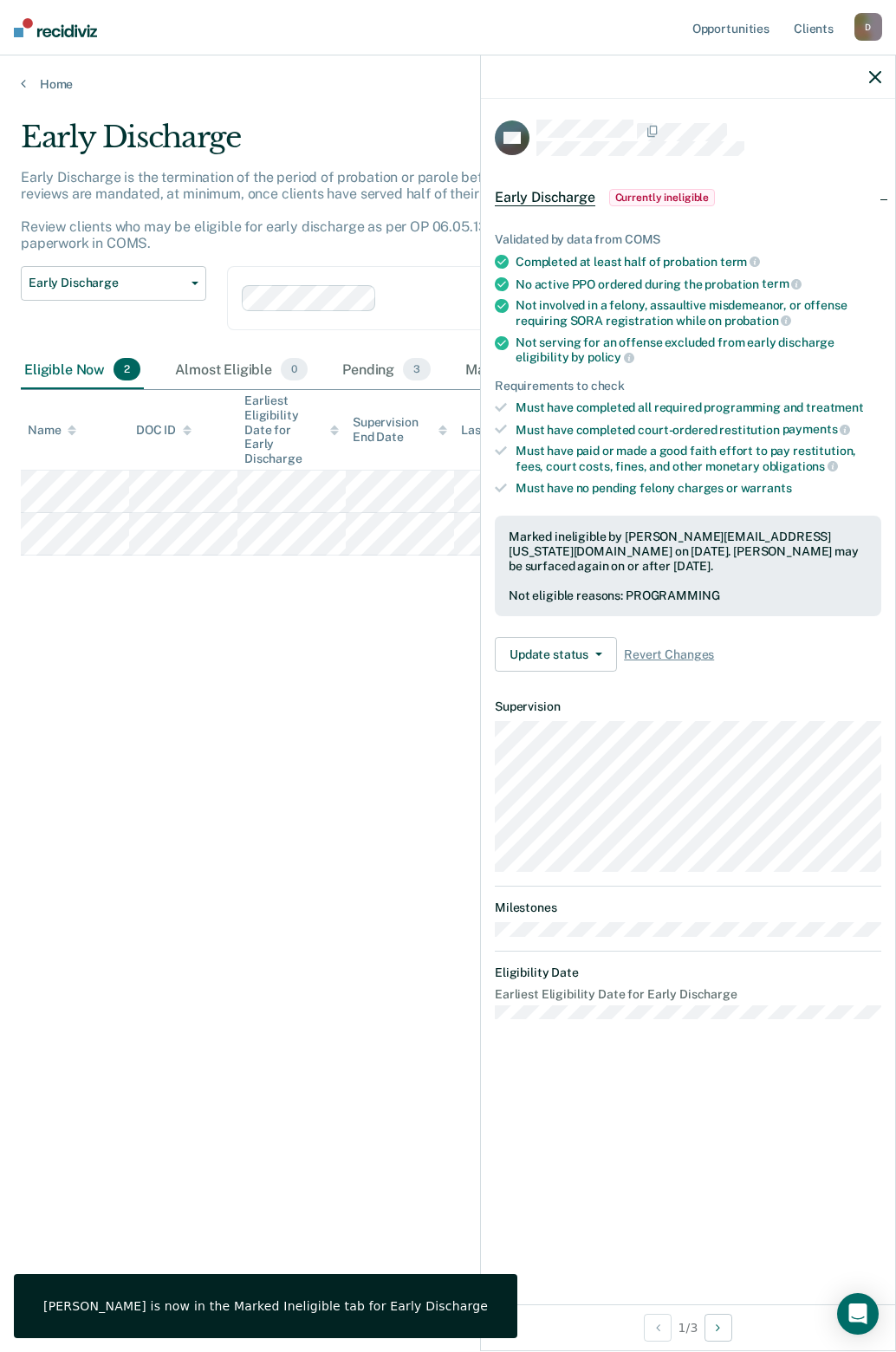
click at [872, 82] on icon "button" at bounding box center [874, 77] width 12 height 12
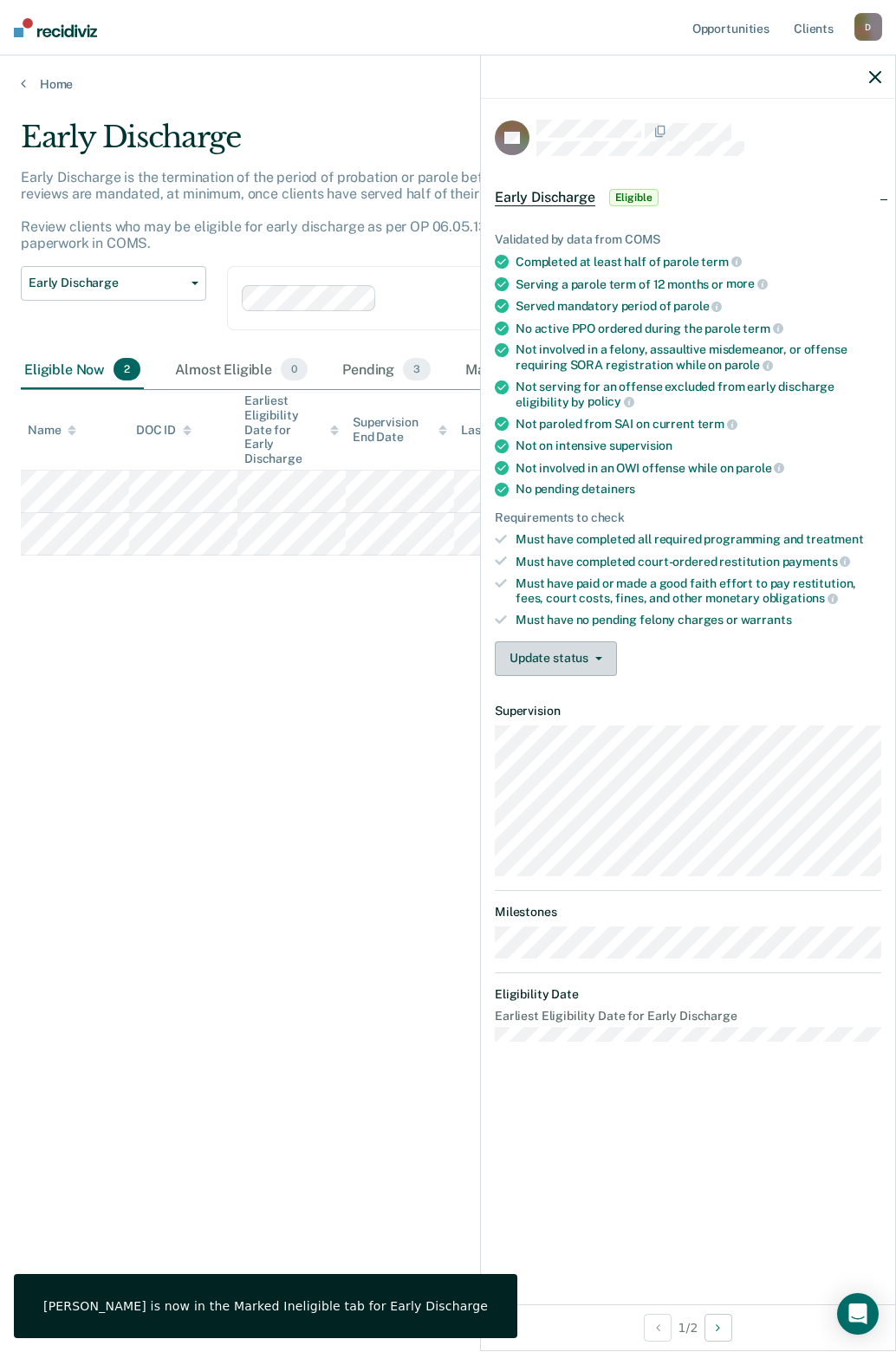
click at [568, 657] on button "Update status" at bounding box center [556, 658] width 122 height 34
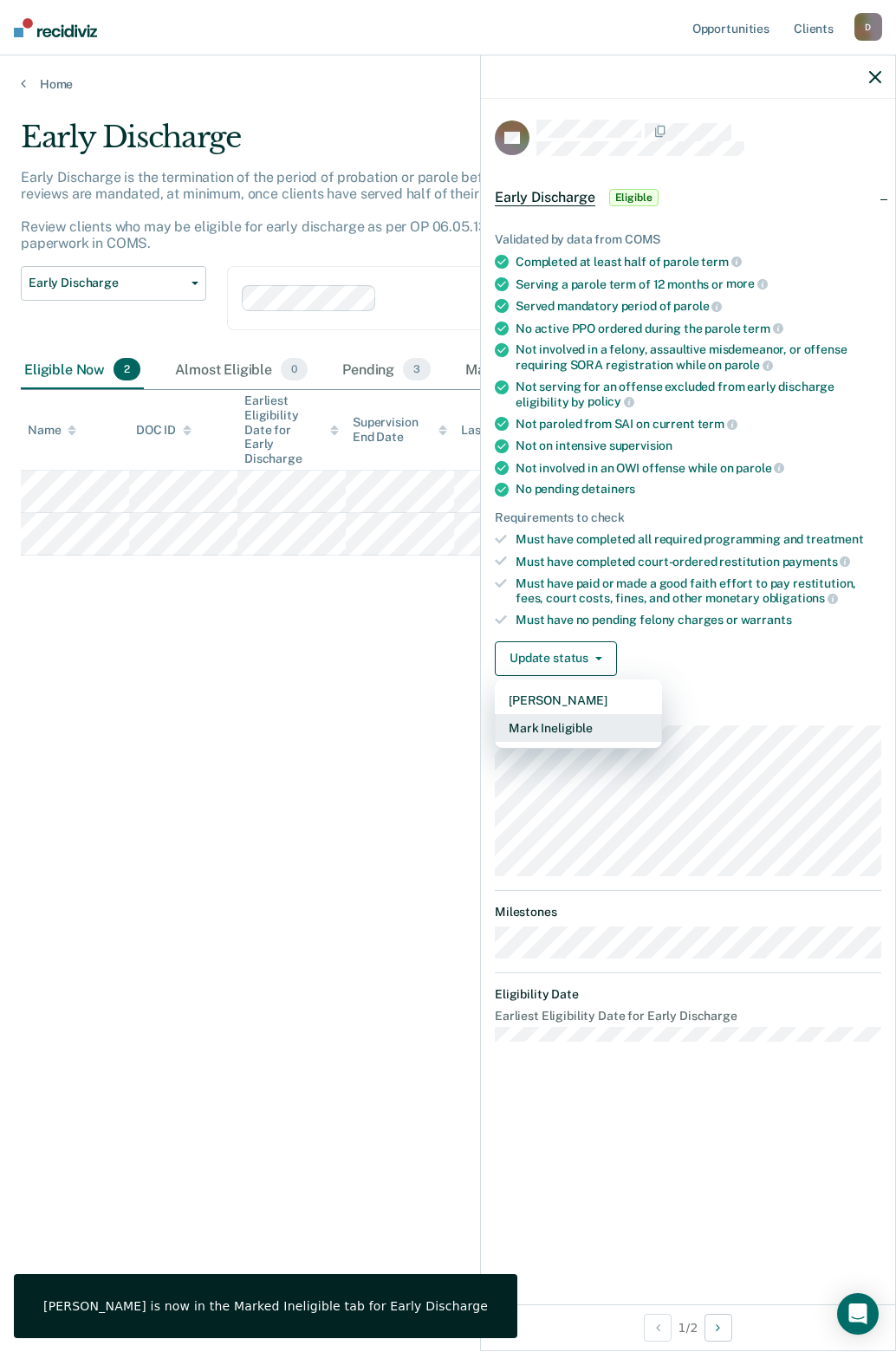
click at [558, 727] on button "Mark Ineligible" at bounding box center [578, 727] width 167 height 28
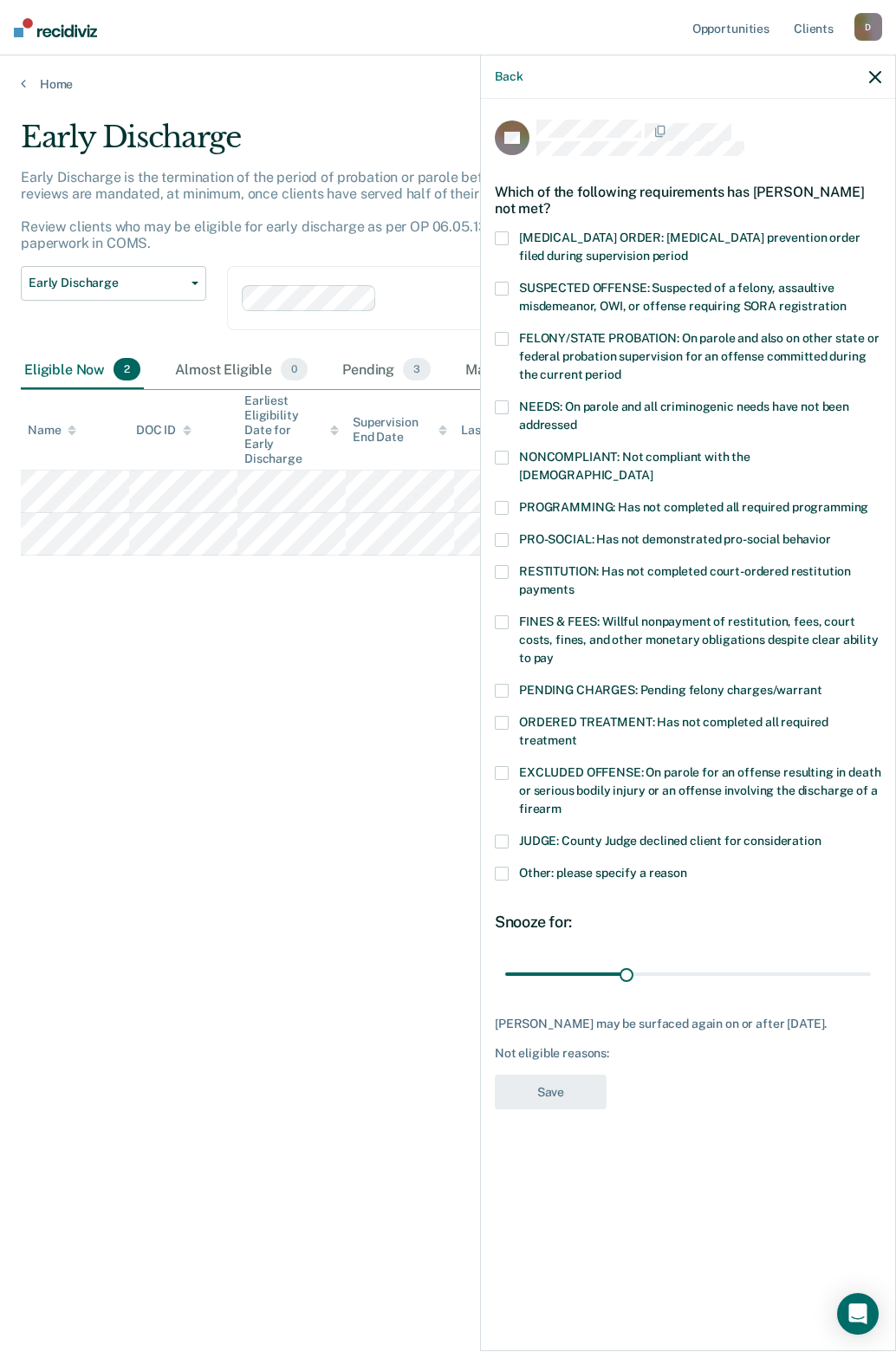
click at [502, 501] on span at bounding box center [501, 507] width 14 height 14
click at [497, 716] on span at bounding box center [501, 723] width 14 height 14
click at [497, 400] on span at bounding box center [501, 407] width 14 height 14
click at [523, 1094] on button "Save" at bounding box center [550, 1105] width 112 height 35
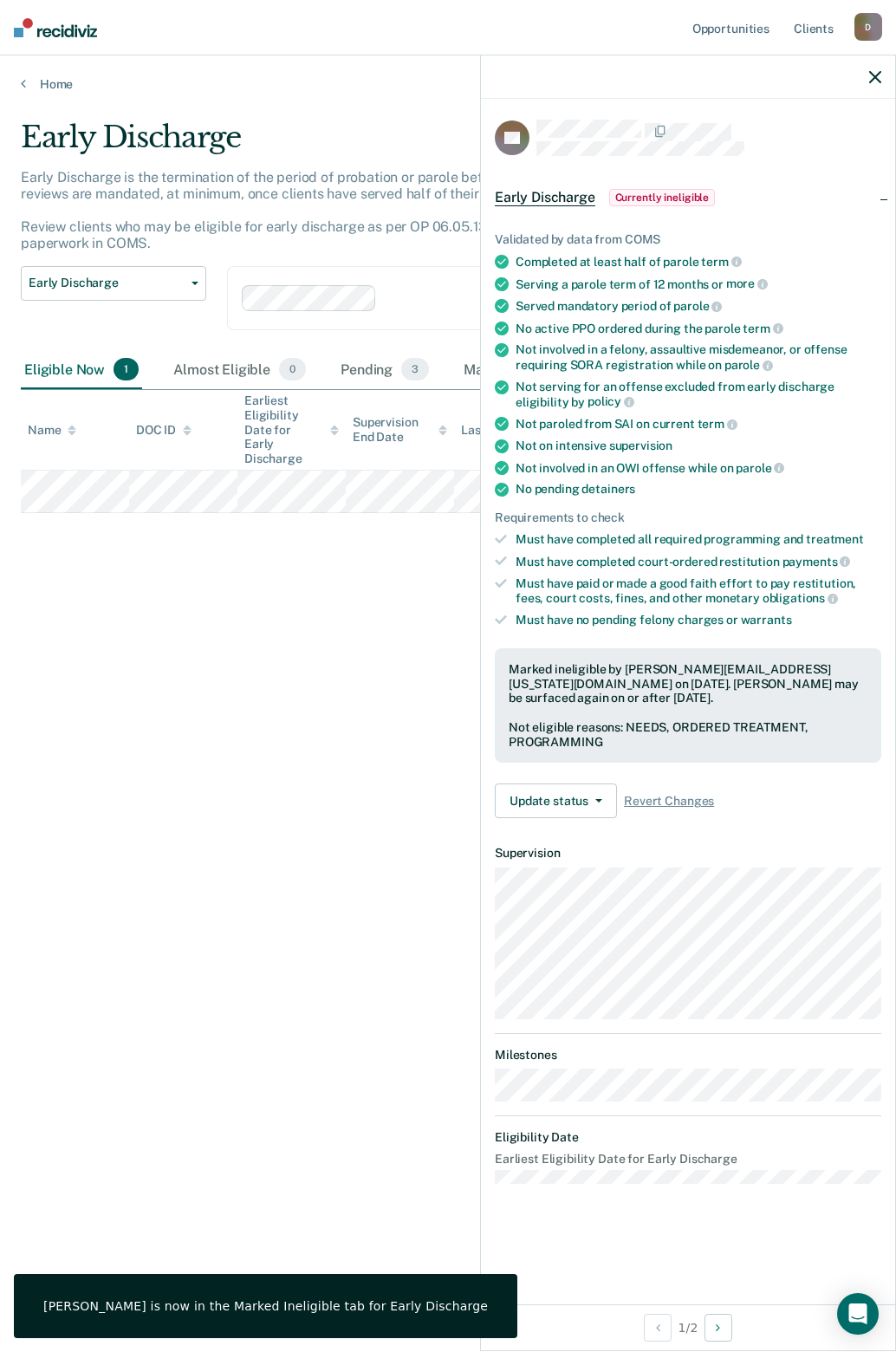
click at [866, 72] on div at bounding box center [687, 76] width 414 height 43
click at [868, 74] on div at bounding box center [687, 76] width 414 height 43
click at [874, 75] on icon "button" at bounding box center [874, 77] width 12 height 12
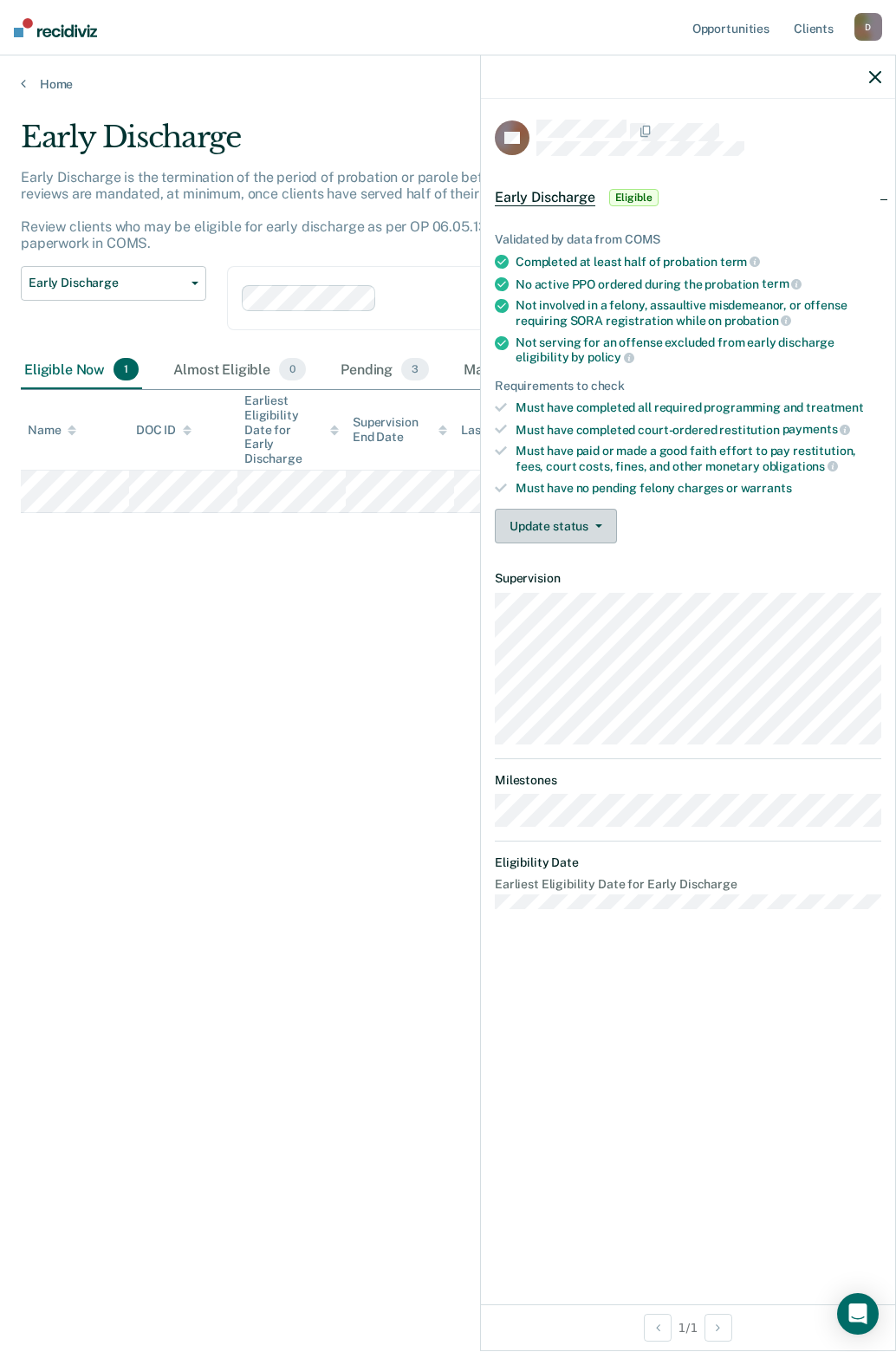
click at [590, 529] on button "Update status" at bounding box center [556, 525] width 122 height 34
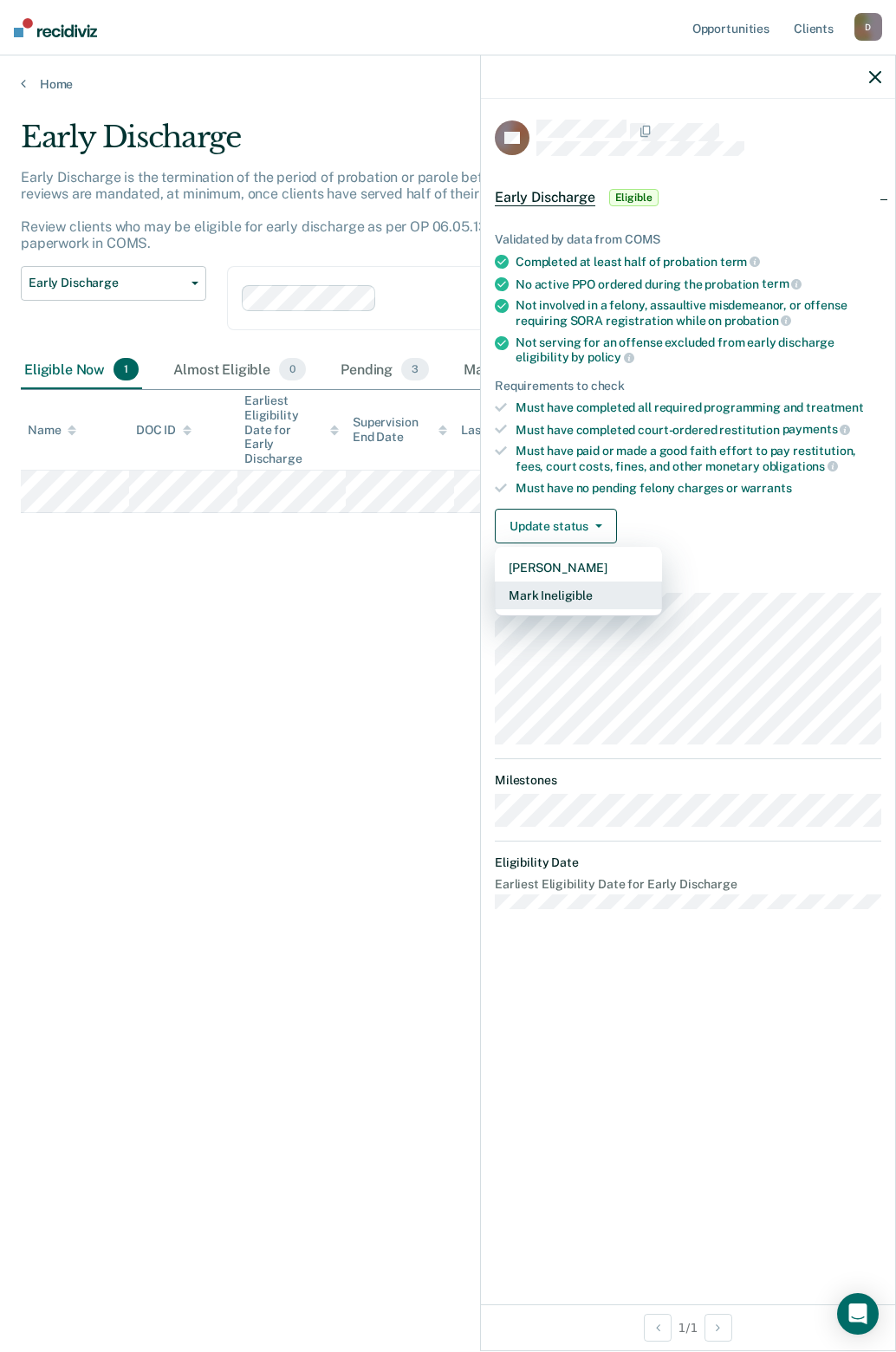
click at [570, 584] on button "Mark Ineligible" at bounding box center [578, 595] width 167 height 28
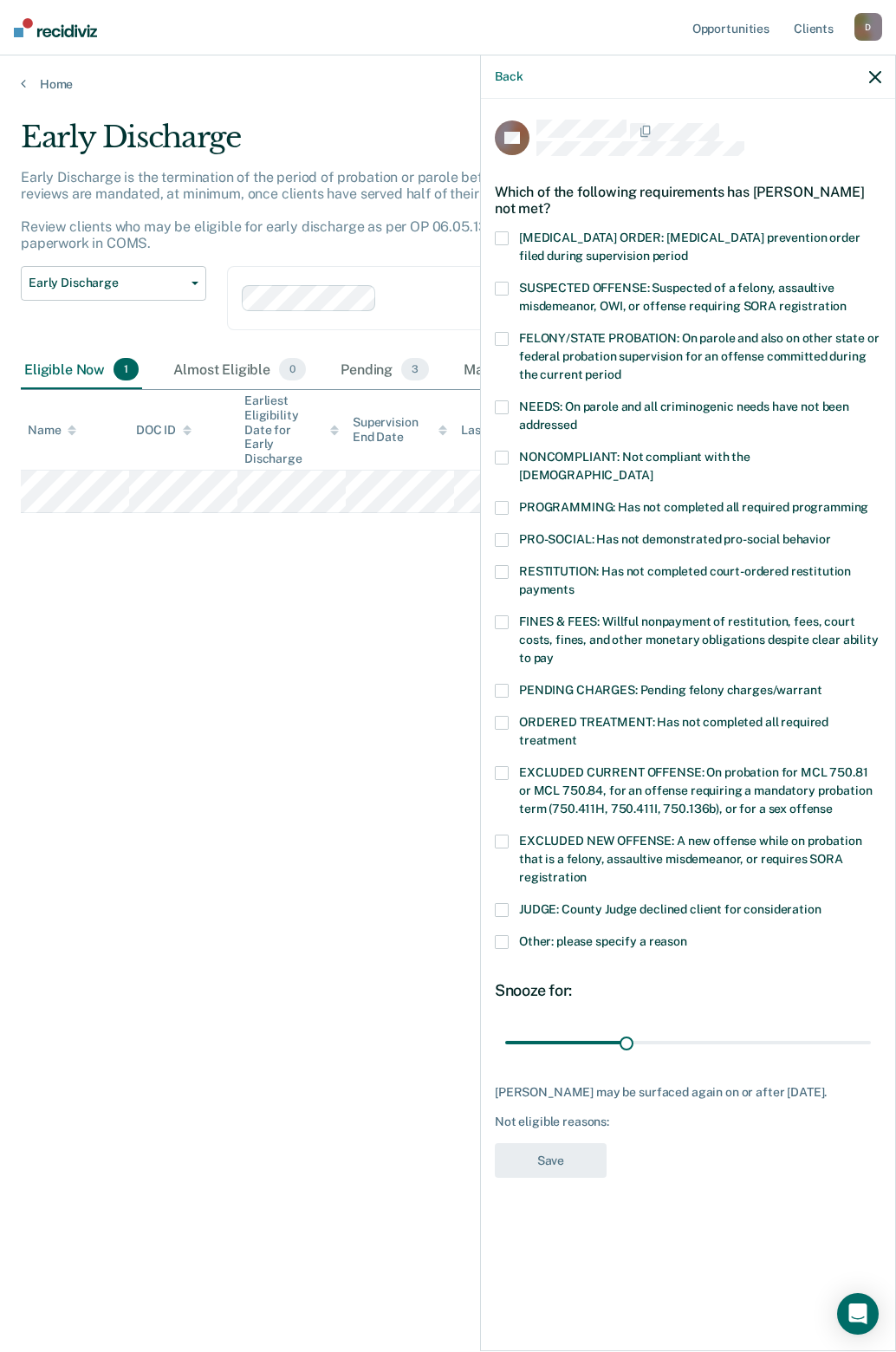
click at [502, 501] on span at bounding box center [501, 507] width 14 height 14
click at [507, 615] on span at bounding box center [501, 622] width 14 height 14
click at [503, 716] on span at bounding box center [501, 723] width 14 height 14
click at [509, 1157] on button "Save" at bounding box center [550, 1174] width 112 height 35
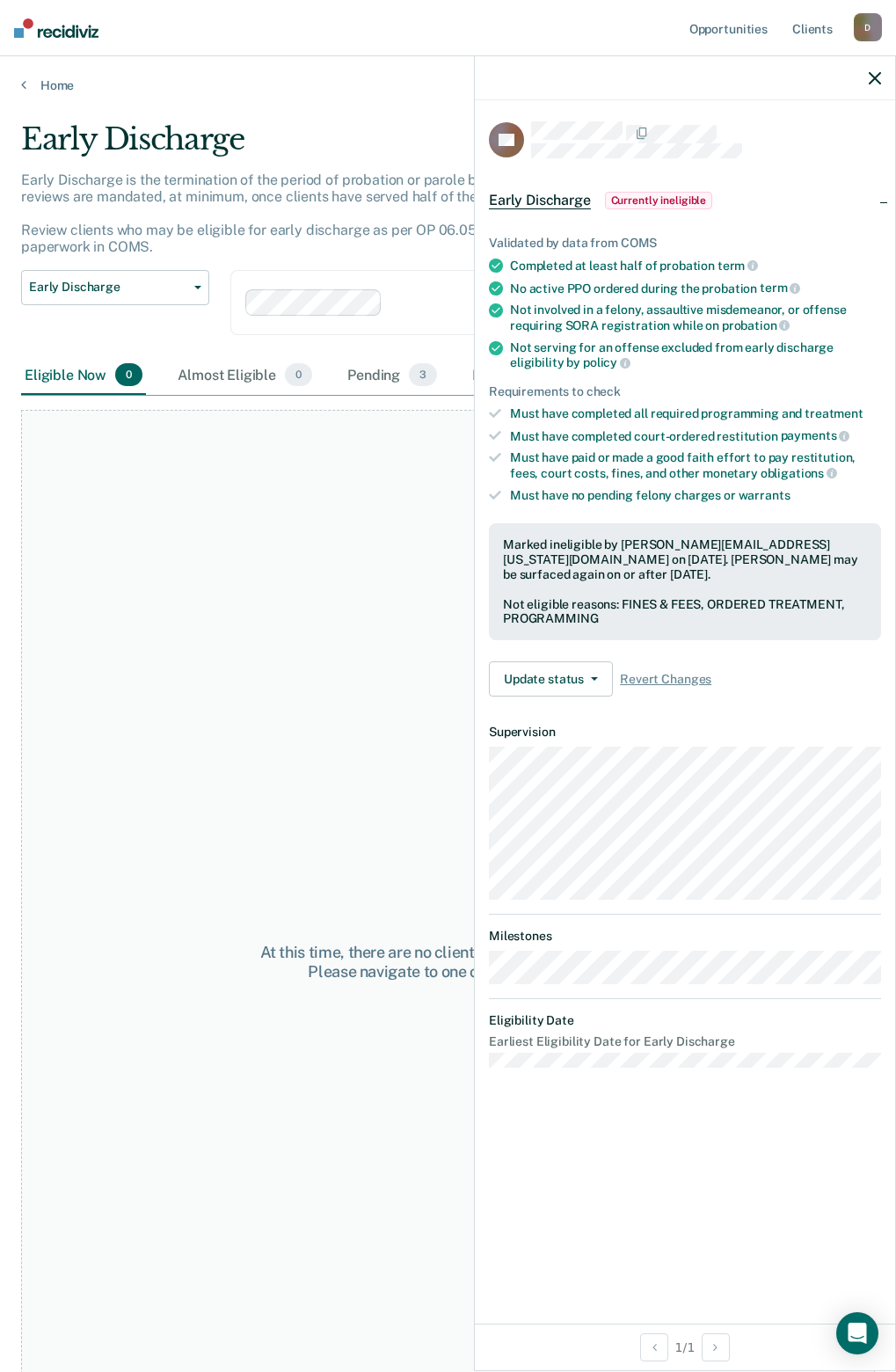
click at [886, 74] on div at bounding box center [685, 77] width 420 height 44
click at [879, 83] on icon "button" at bounding box center [875, 78] width 13 height 13
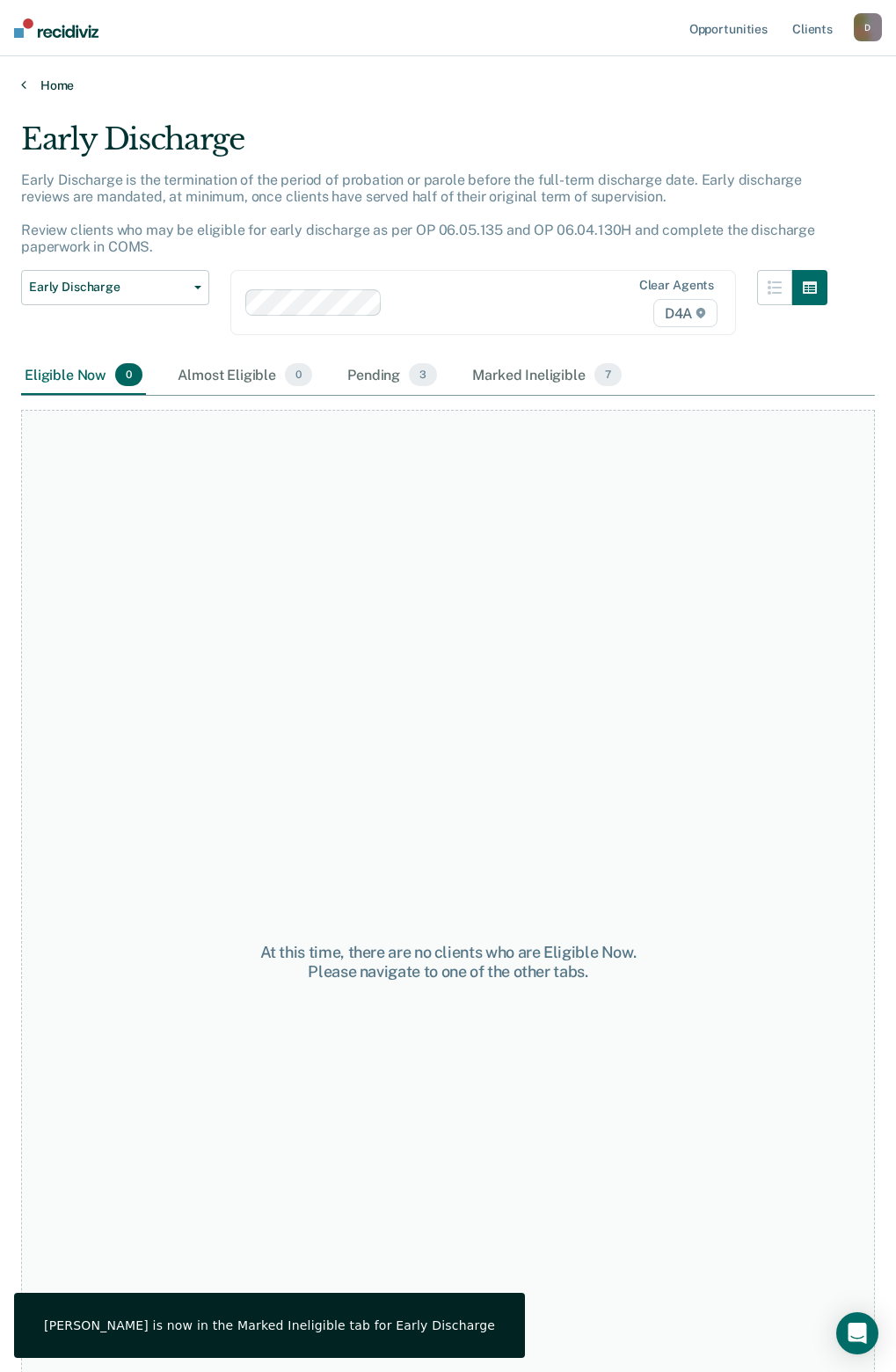
click at [51, 83] on link "Home" at bounding box center [448, 85] width 853 height 15
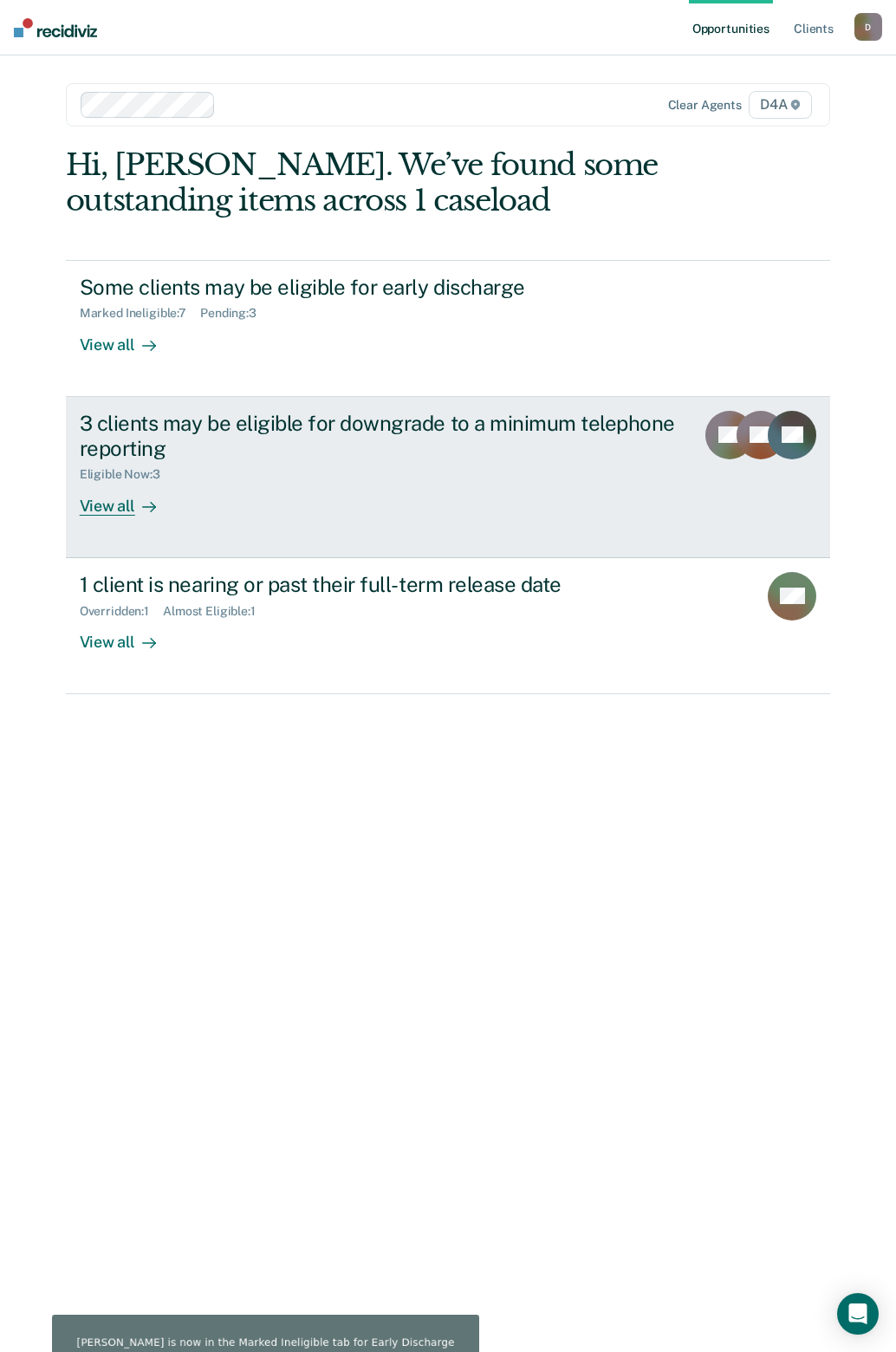
click at [87, 496] on div "View all" at bounding box center [129, 498] width 97 height 33
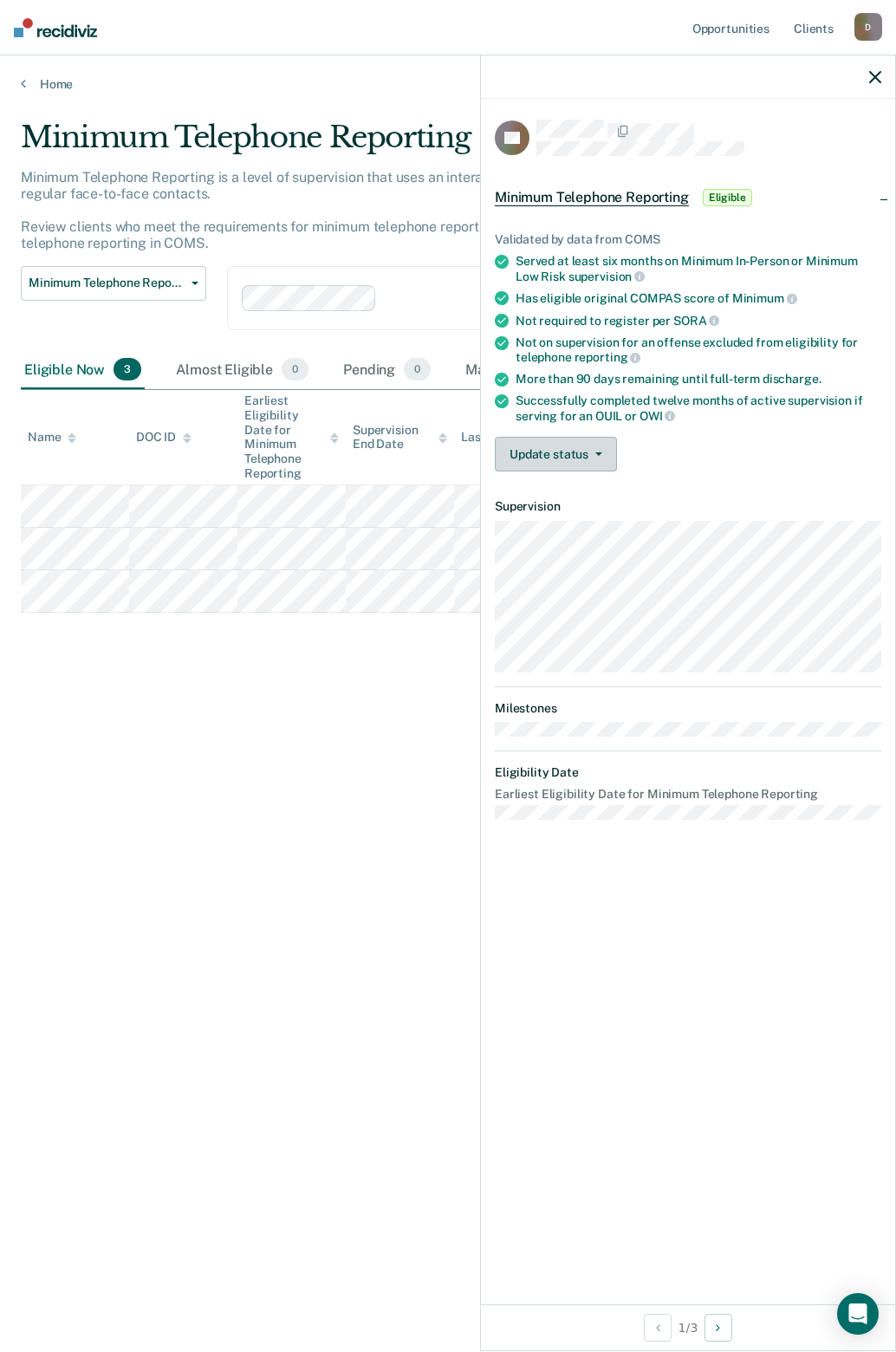
click at [575, 458] on button "Update status" at bounding box center [556, 454] width 122 height 34
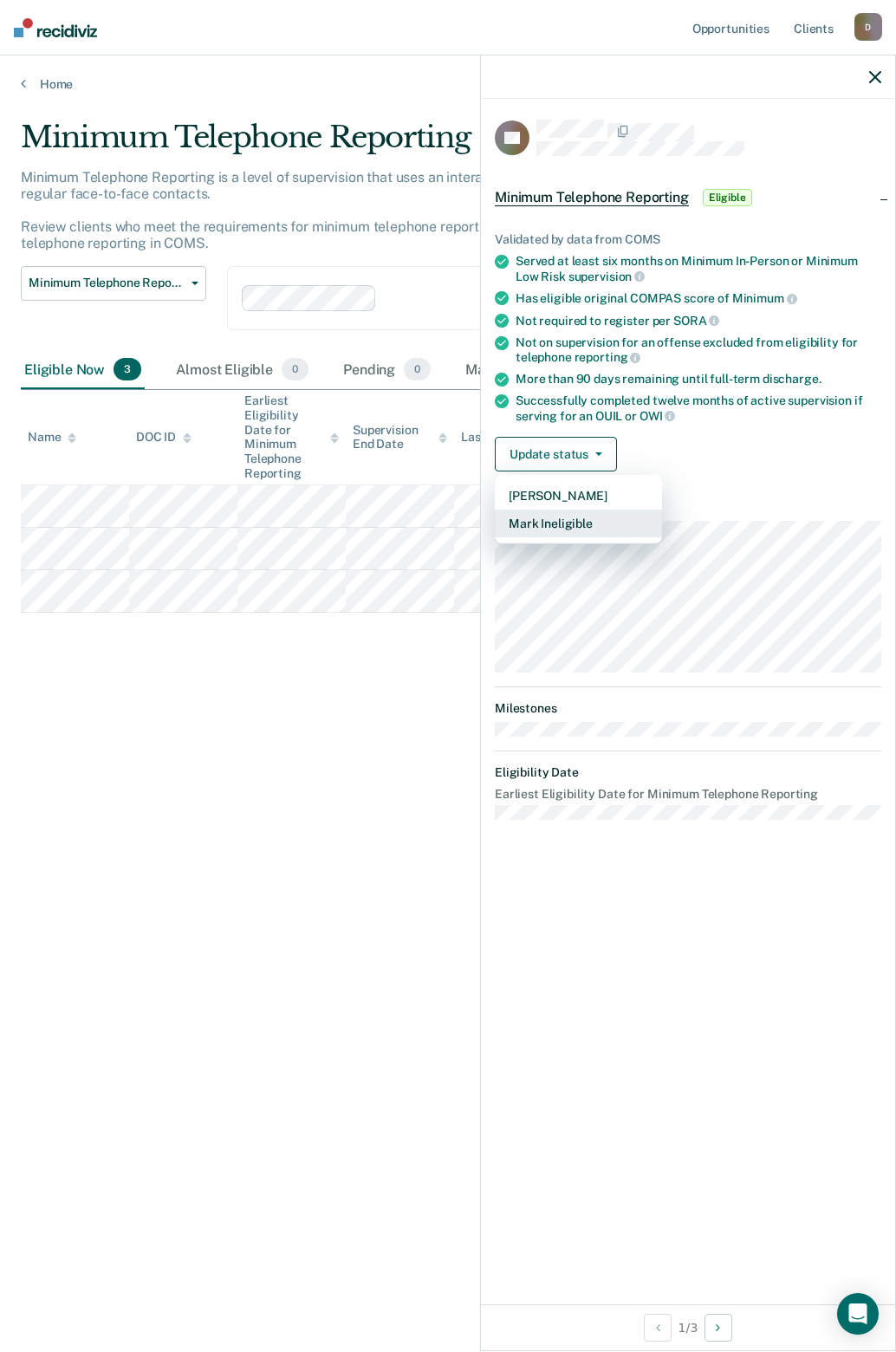
click at [574, 516] on button "Mark Ineligible" at bounding box center [578, 522] width 167 height 28
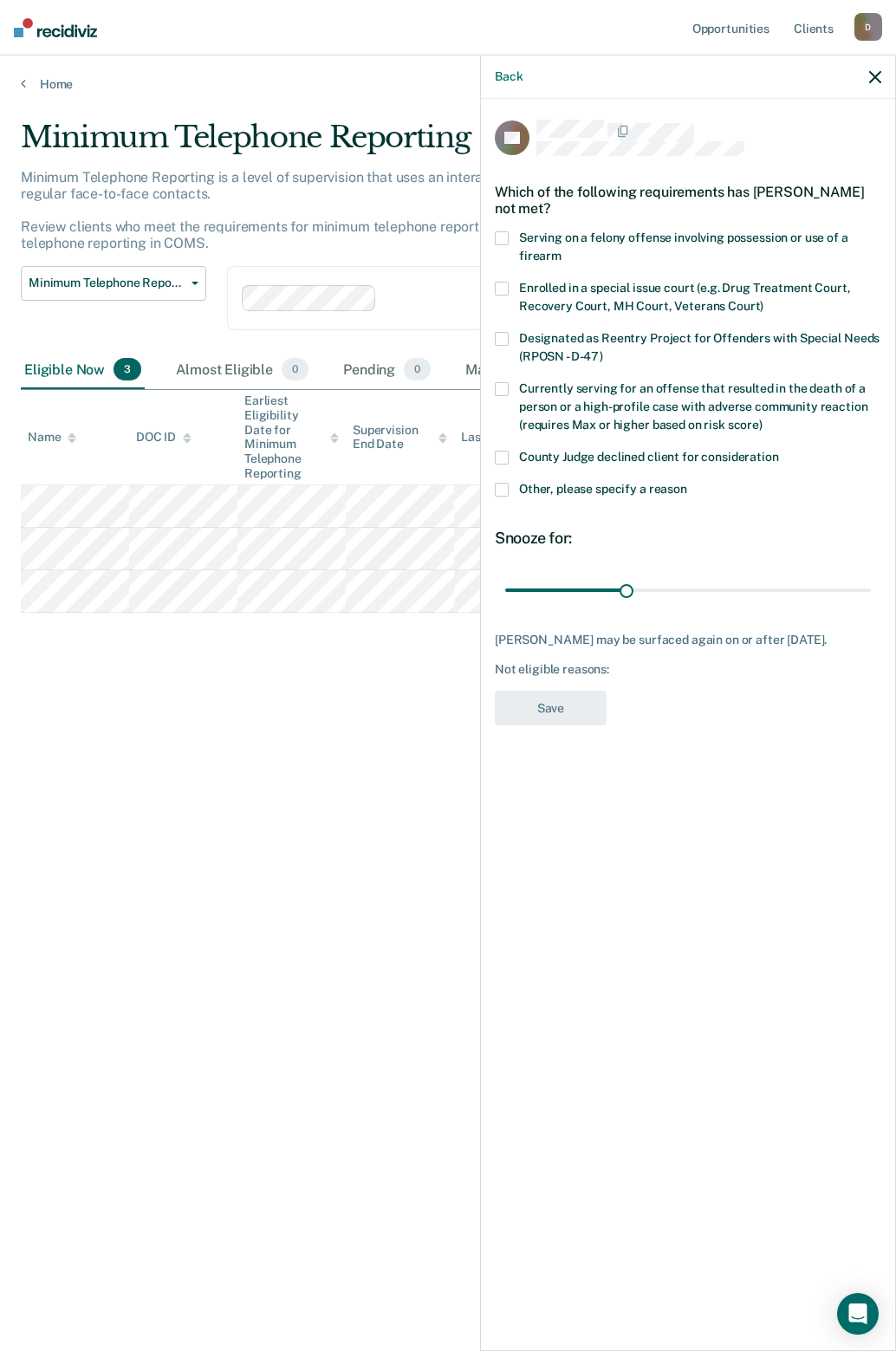
drag, startPoint x: 501, startPoint y: 438, endPoint x: 520, endPoint y: 470, distance: 37.2
click at [502, 451] on span at bounding box center [501, 458] width 14 height 14
click at [534, 690] on button "Save" at bounding box center [550, 707] width 112 height 35
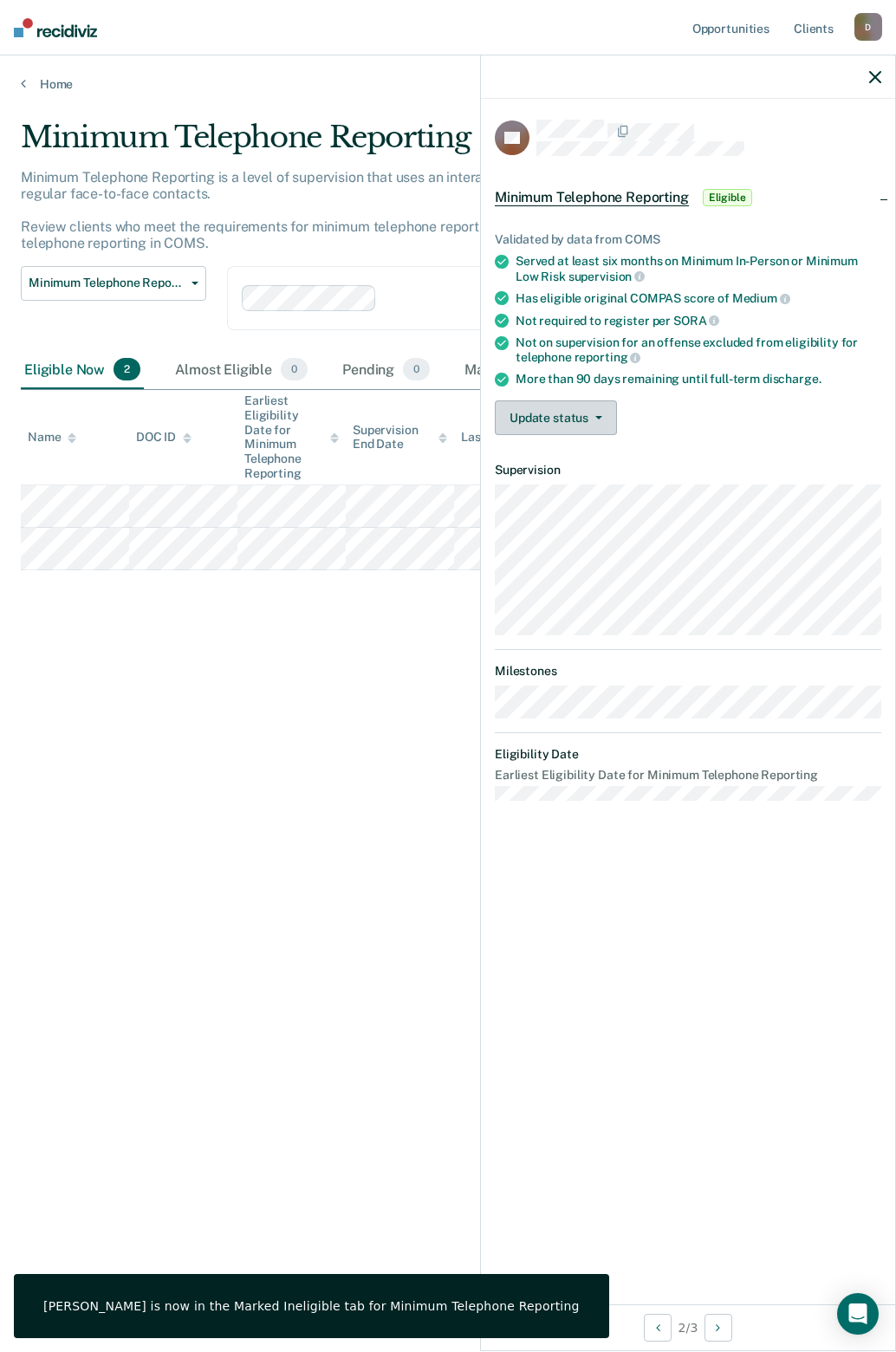
click at [548, 413] on button "Update status" at bounding box center [556, 418] width 122 height 34
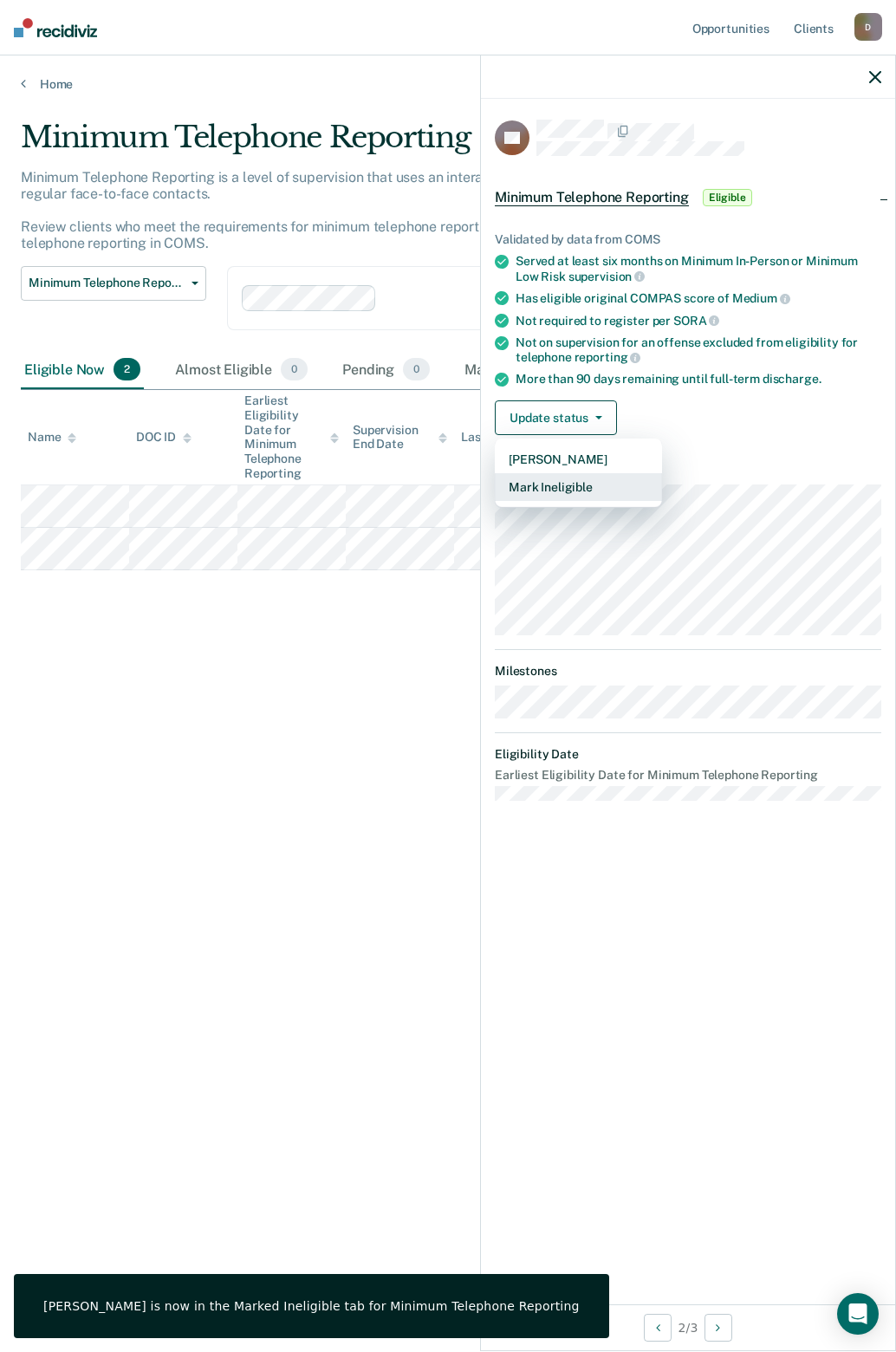
click at [538, 483] on button "Mark Ineligible" at bounding box center [578, 486] width 167 height 28
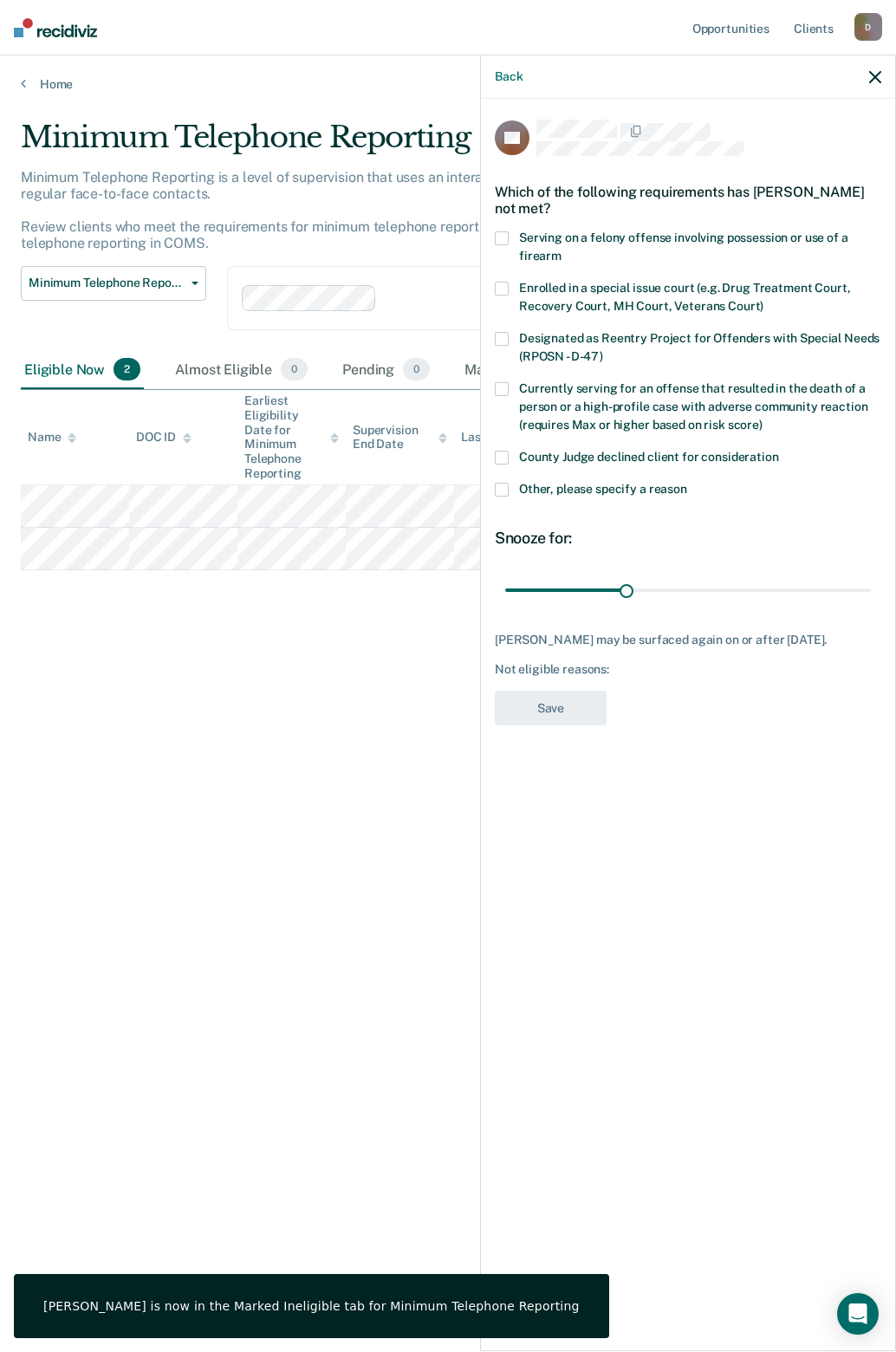
click at [505, 455] on span at bounding box center [501, 458] width 14 height 14
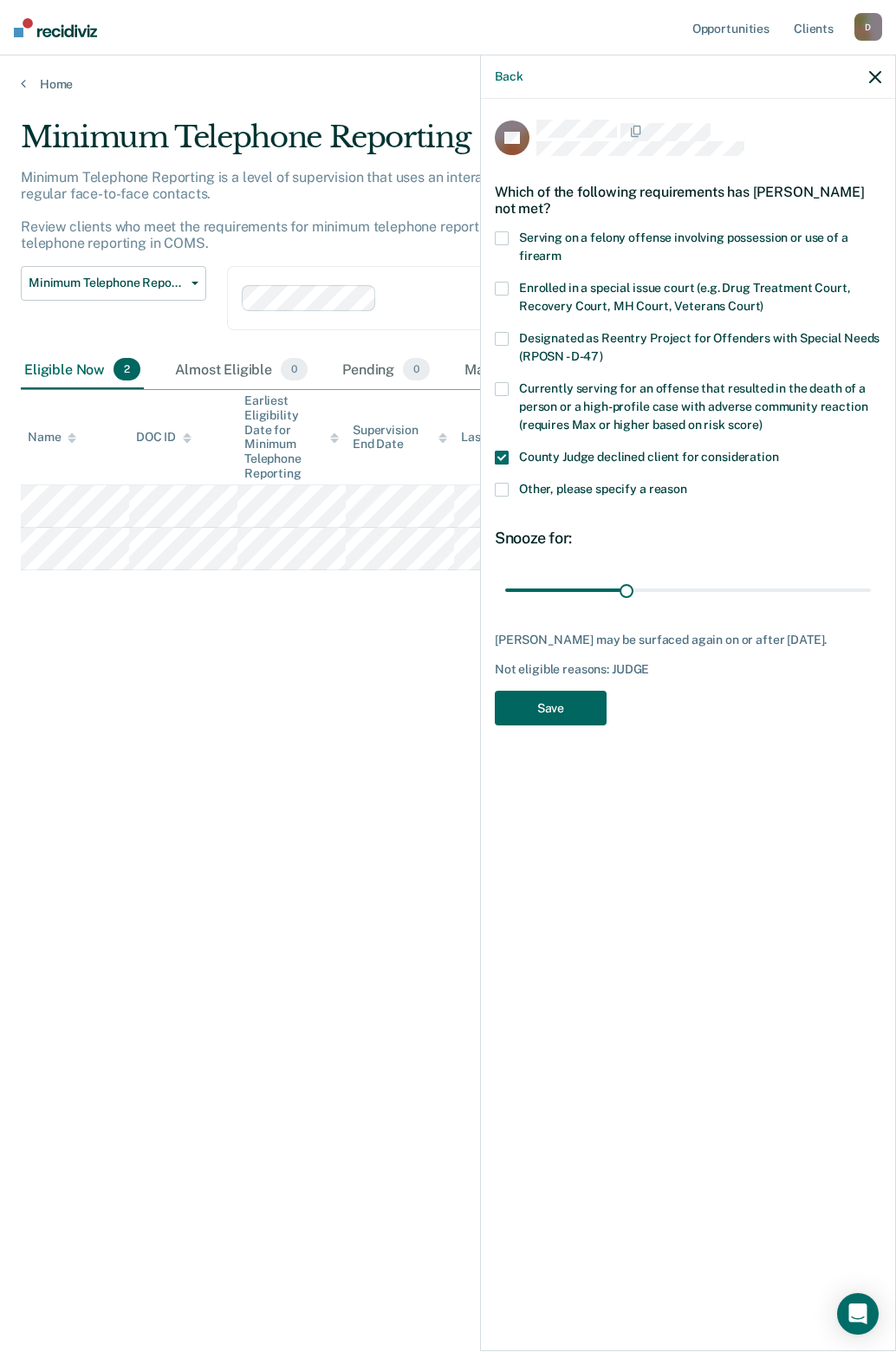
click at [528, 699] on button "Save" at bounding box center [550, 707] width 112 height 35
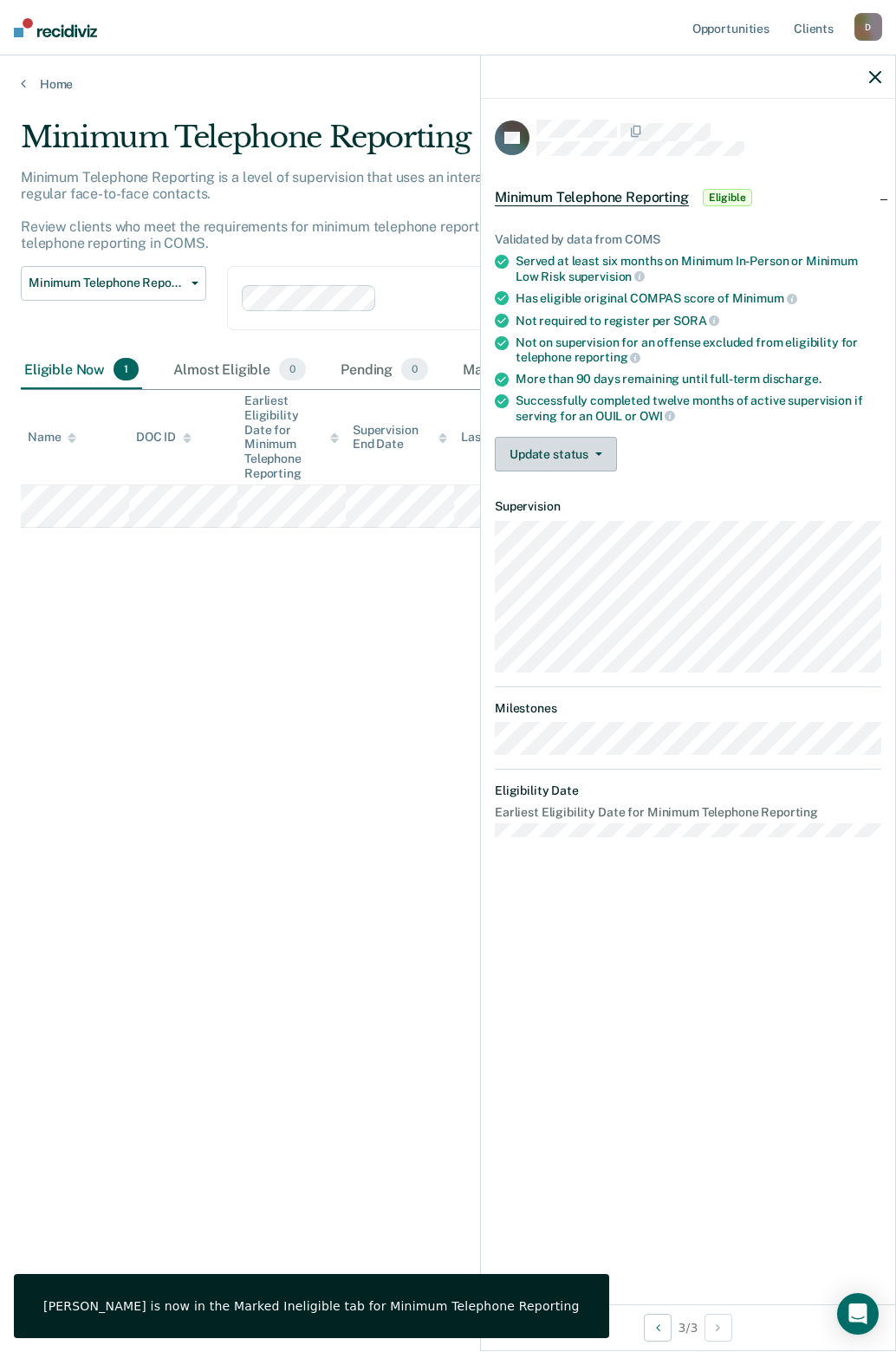
click at [527, 454] on button "Update status" at bounding box center [556, 454] width 122 height 34
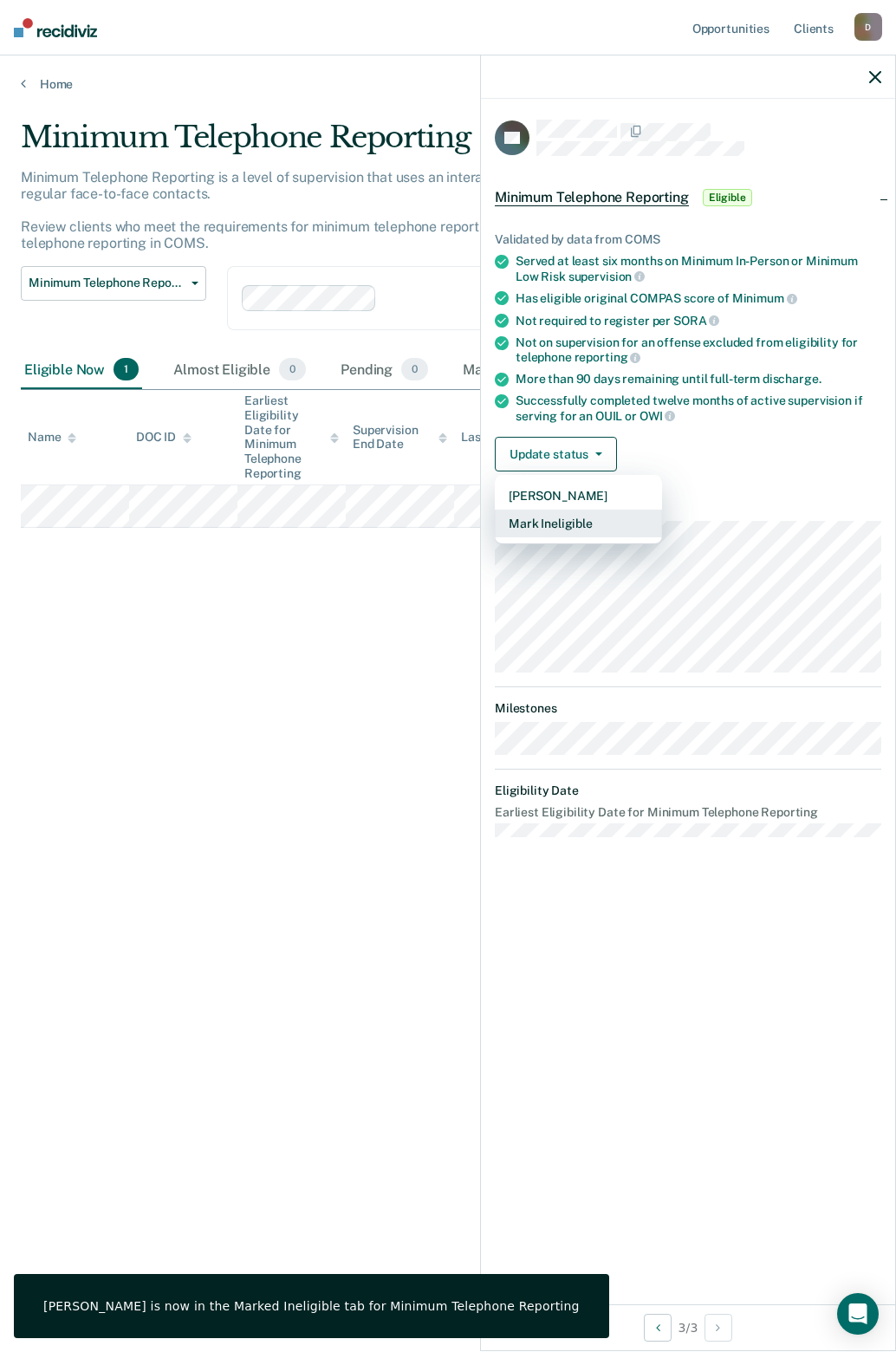
click at [518, 530] on button "Mark Ineligible" at bounding box center [578, 522] width 167 height 28
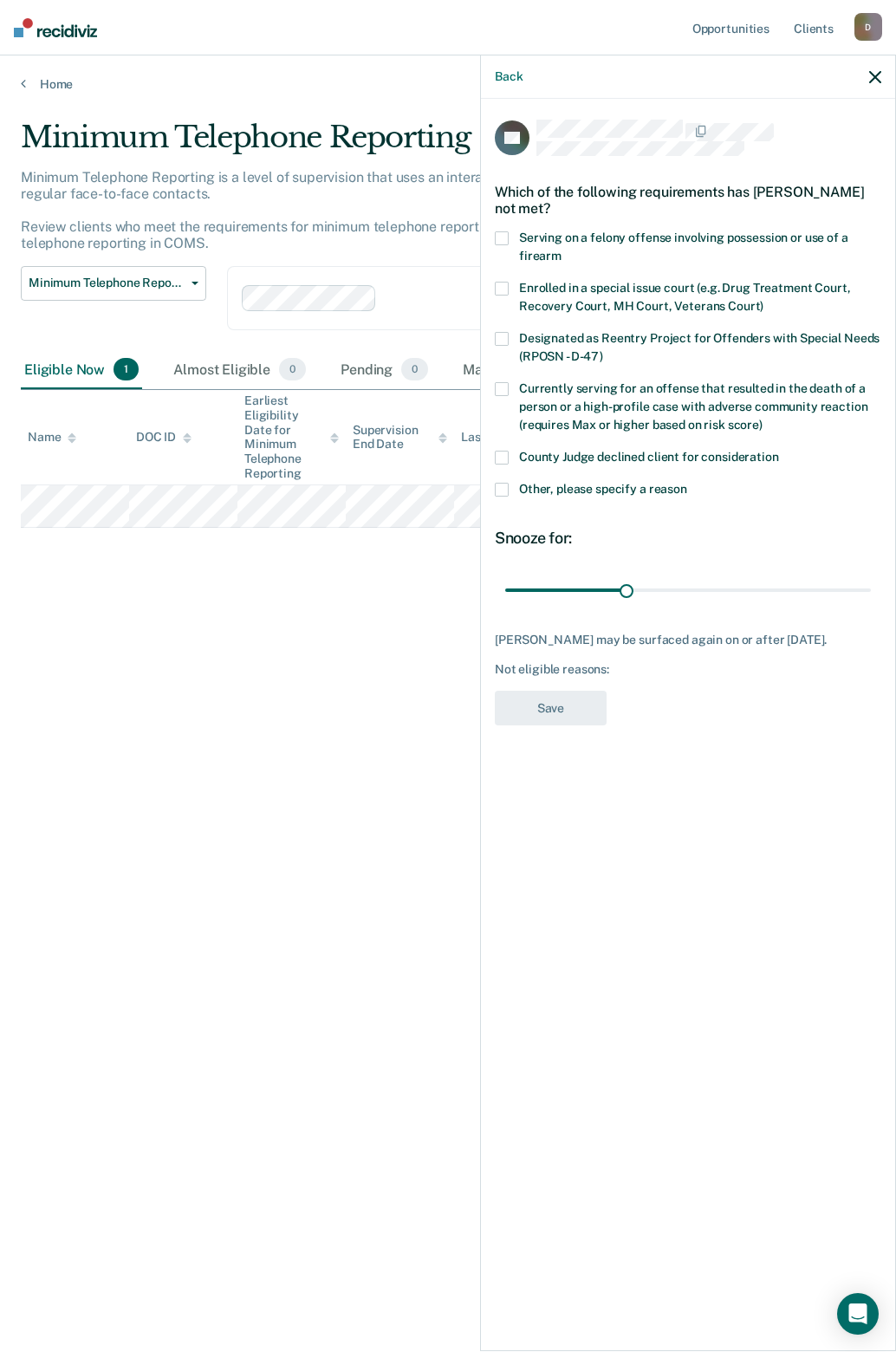
click at [498, 489] on span at bounding box center [501, 489] width 14 height 14
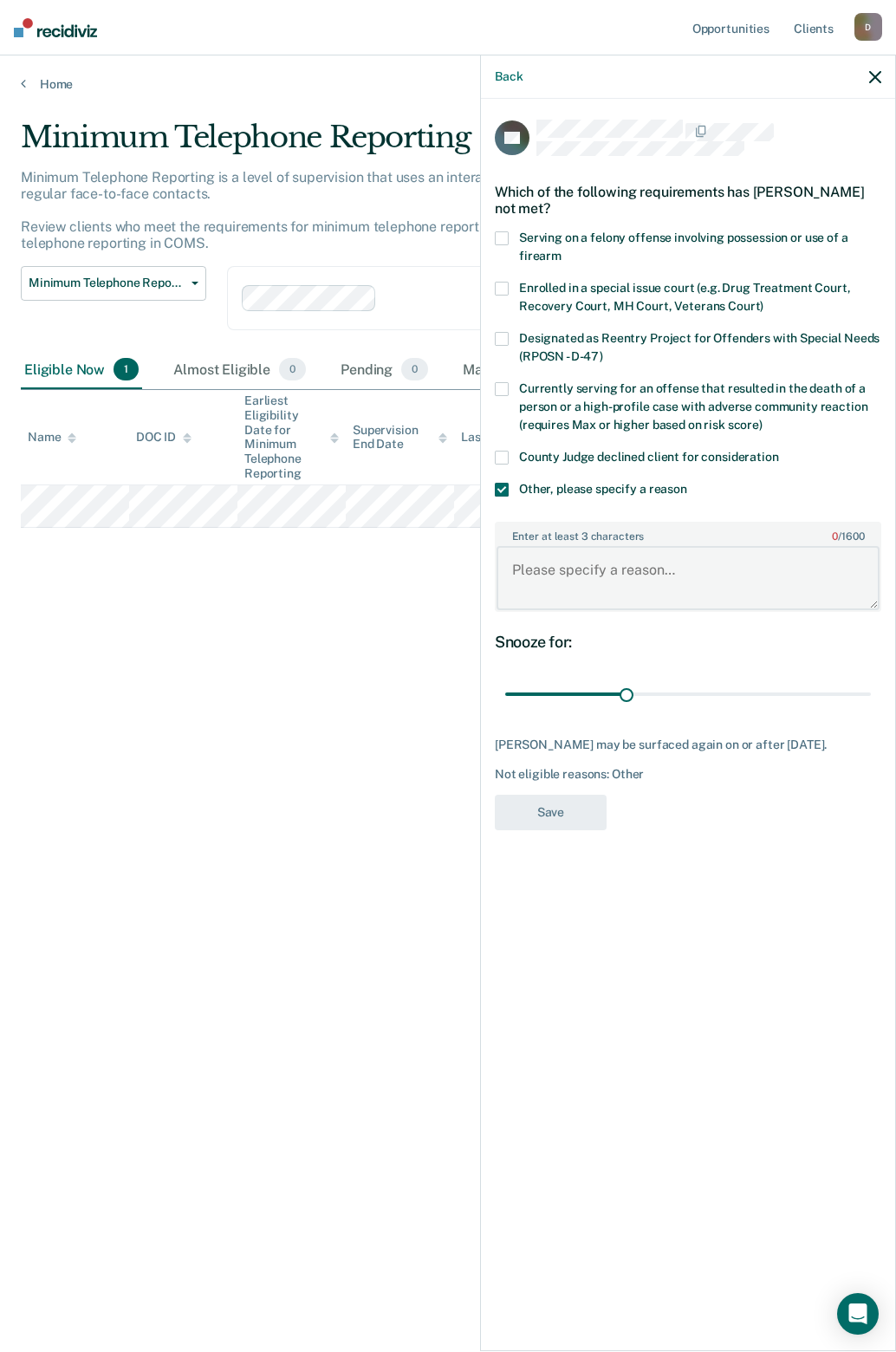
click at [546, 576] on textarea "Enter at least 3 characters 0 / 1600" at bounding box center [688, 578] width 383 height 64
type textarea "D"
type textarea "[PERSON_NAME] has asked not to be placed on TX reporting."
click at [549, 830] on button "Save" at bounding box center [550, 811] width 112 height 35
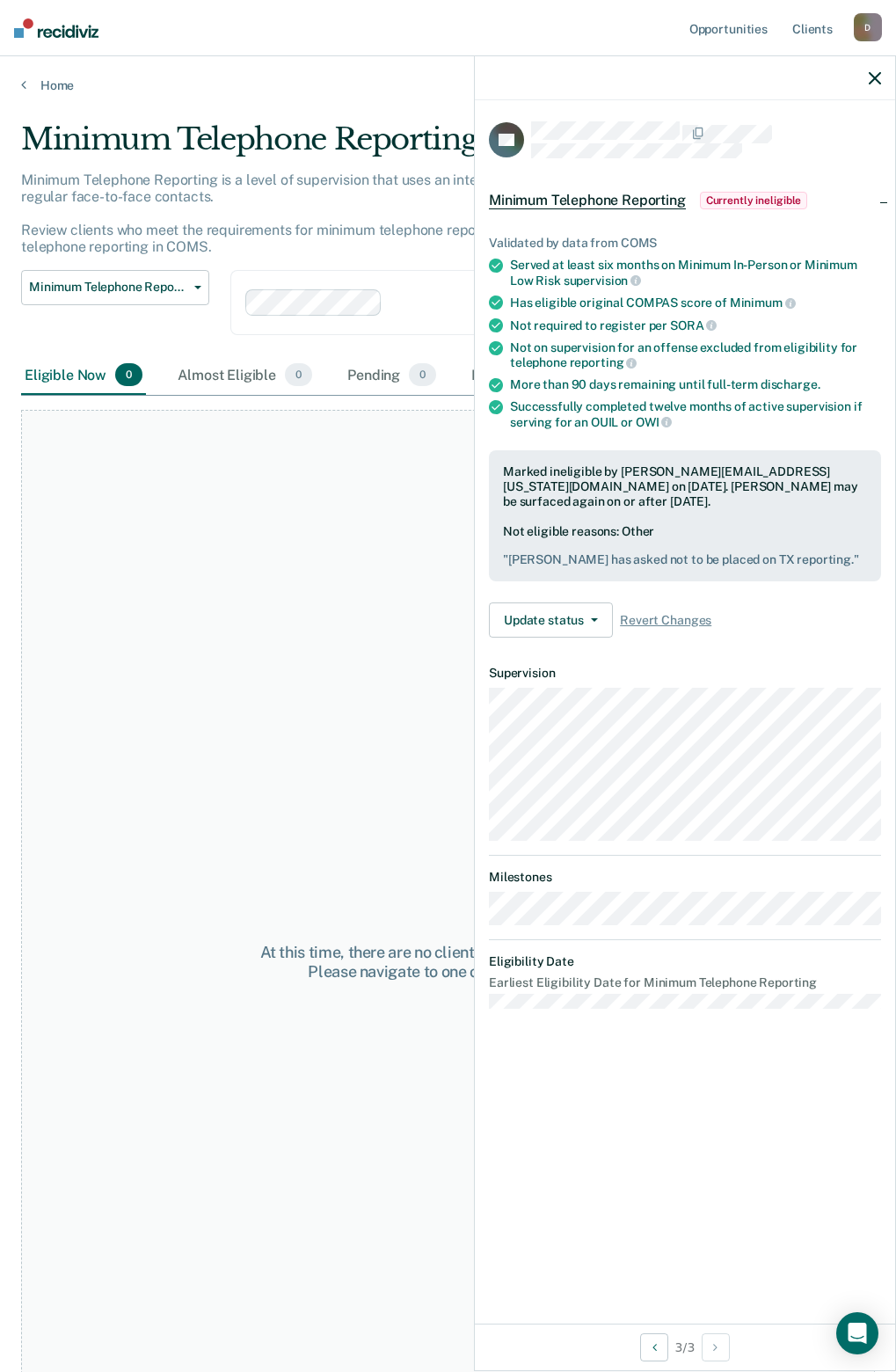
click at [874, 82] on icon "button" at bounding box center [875, 78] width 13 height 13
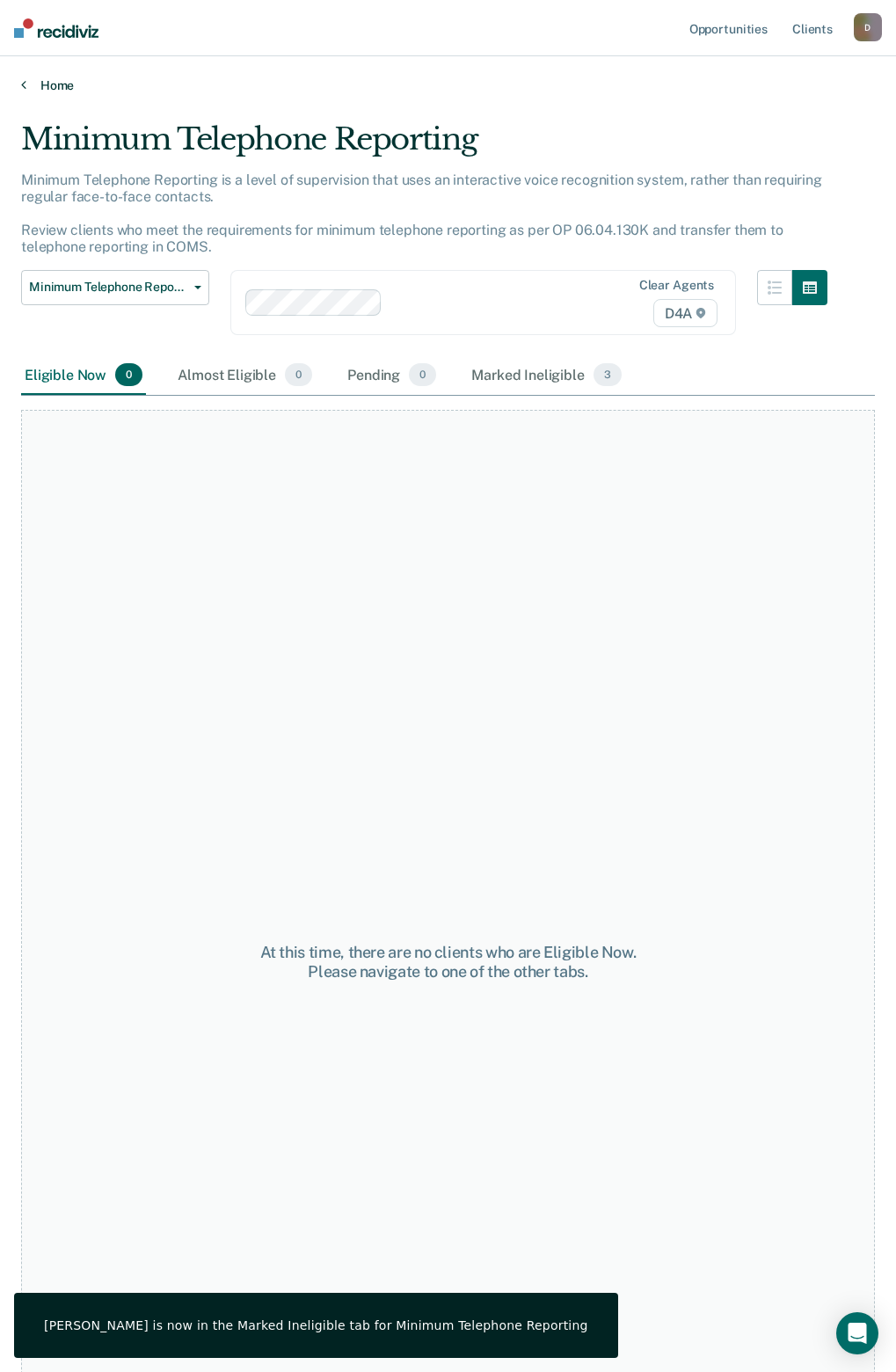
click at [40, 86] on link "Home" at bounding box center [448, 85] width 853 height 15
